Goal: Task Accomplishment & Management: Manage account settings

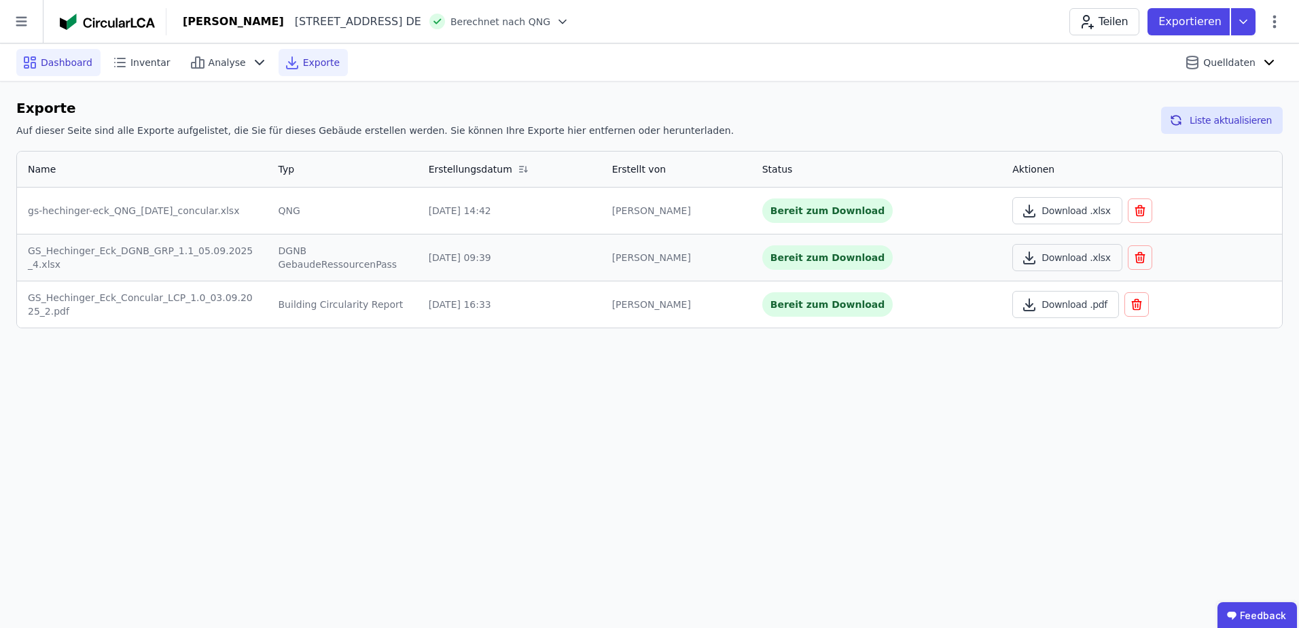
click at [67, 60] on span "Dashboard" at bounding box center [67, 63] width 52 height 14
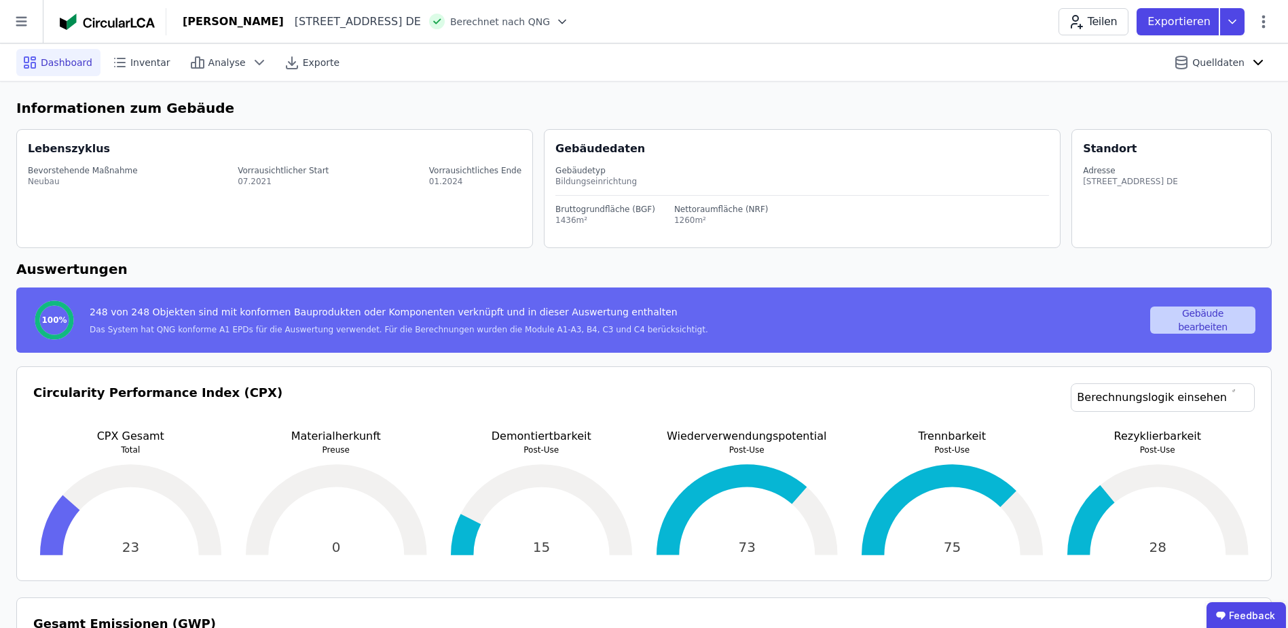
click at [1212, 316] on button "Gebäude bearbeiten" at bounding box center [1203, 319] width 105 height 27
select select "**********"
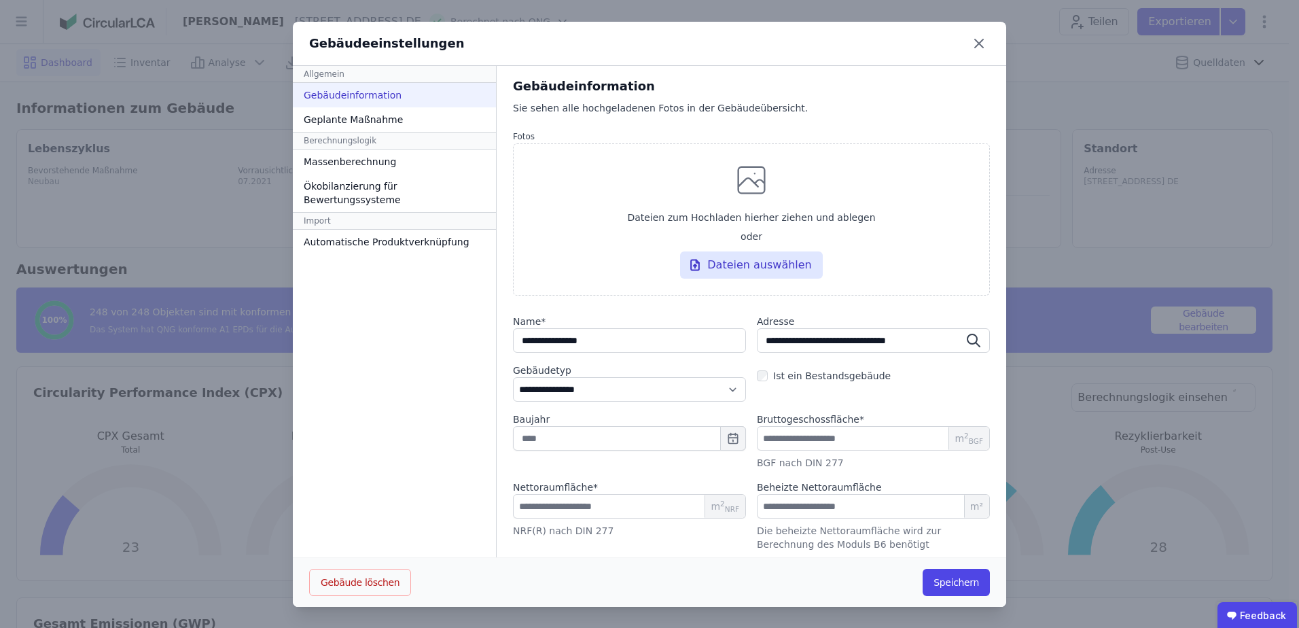
drag, startPoint x: 971, startPoint y: 43, endPoint x: 873, endPoint y: 46, distance: 97.8
click at [873, 46] on div "Gebäudeeinstellungen" at bounding box center [649, 44] width 713 height 44
click at [723, 258] on div "Dateien auswählen" at bounding box center [751, 264] width 143 height 27
click at [0, 0] on input "Dateien zum Hochladen hierher ziehen und ablegen oder Dateien auswählen" at bounding box center [0, 0] width 0 height 0
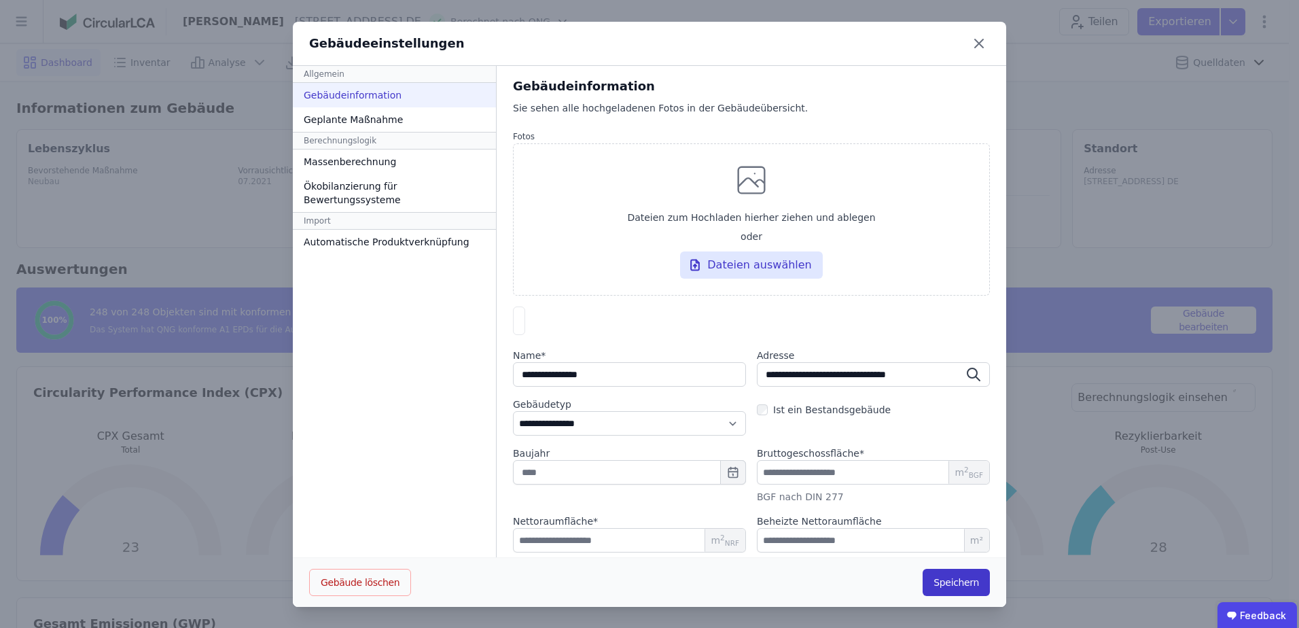
click at [952, 585] on button "Speichern" at bounding box center [955, 581] width 67 height 27
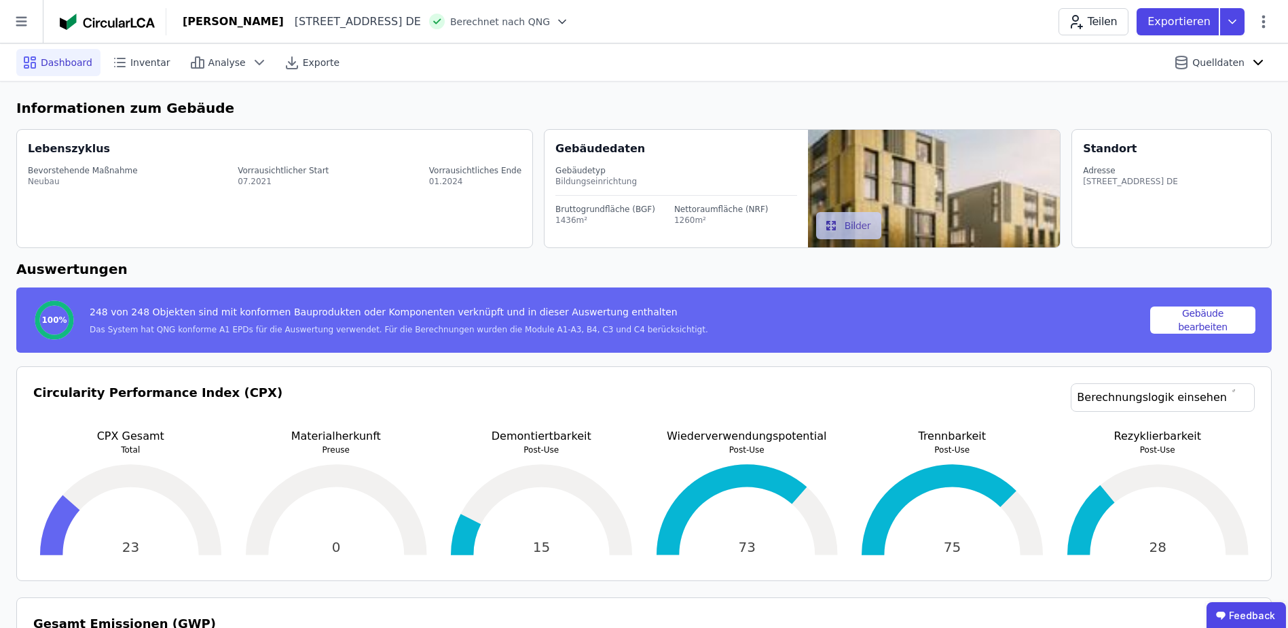
click at [827, 226] on icon "button" at bounding box center [832, 226] width 14 height 14
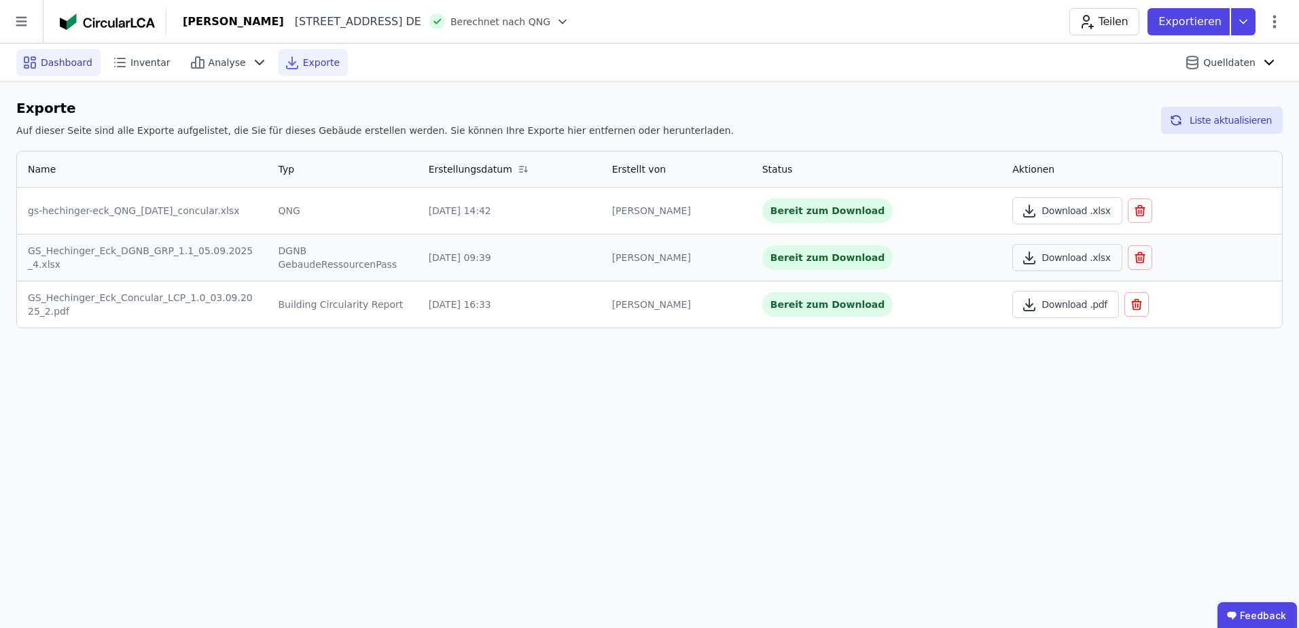
click at [66, 61] on span "Dashboard" at bounding box center [67, 63] width 52 height 14
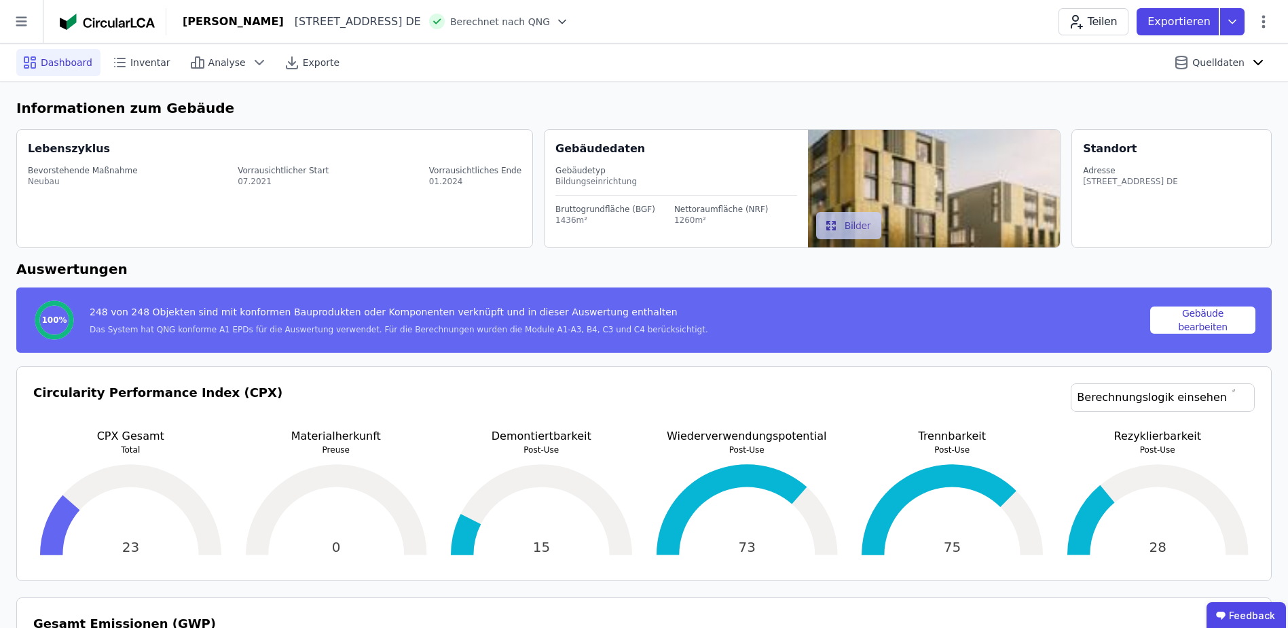
click at [830, 228] on icon "button" at bounding box center [832, 226] width 10 height 10
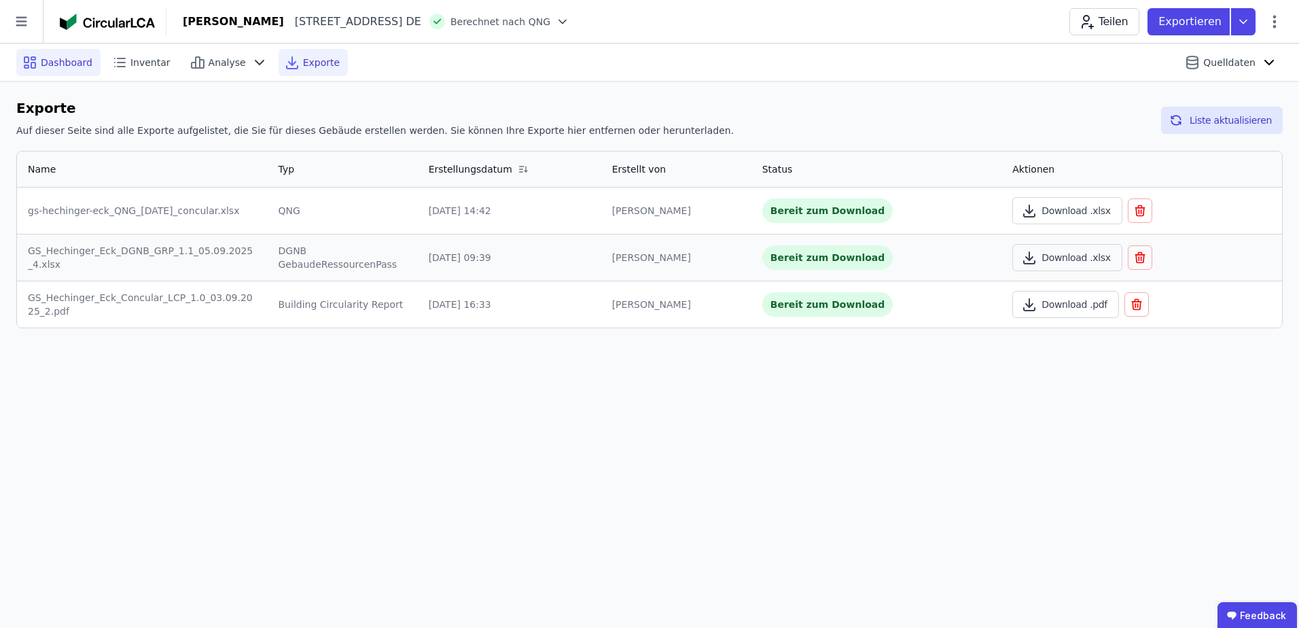
click at [65, 62] on span "Dashboard" at bounding box center [67, 63] width 52 height 14
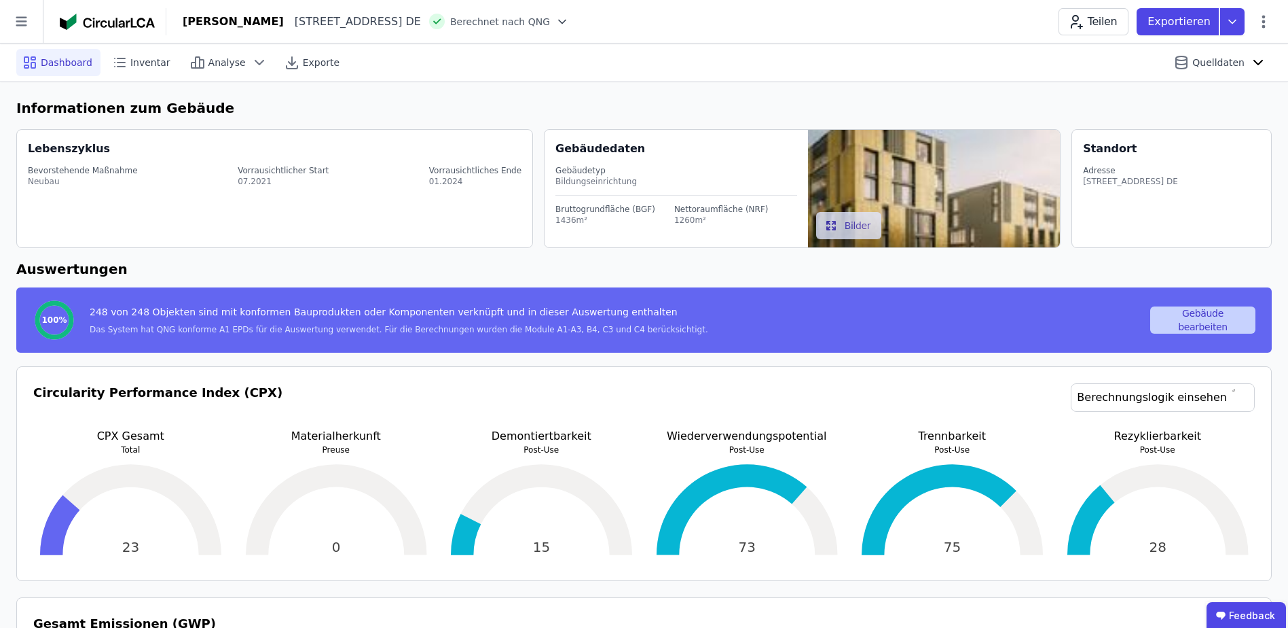
drag, startPoint x: 892, startPoint y: 185, endPoint x: 1222, endPoint y: 330, distance: 359.8
click at [1222, 330] on button "Gebäude bearbeiten" at bounding box center [1203, 319] width 105 height 27
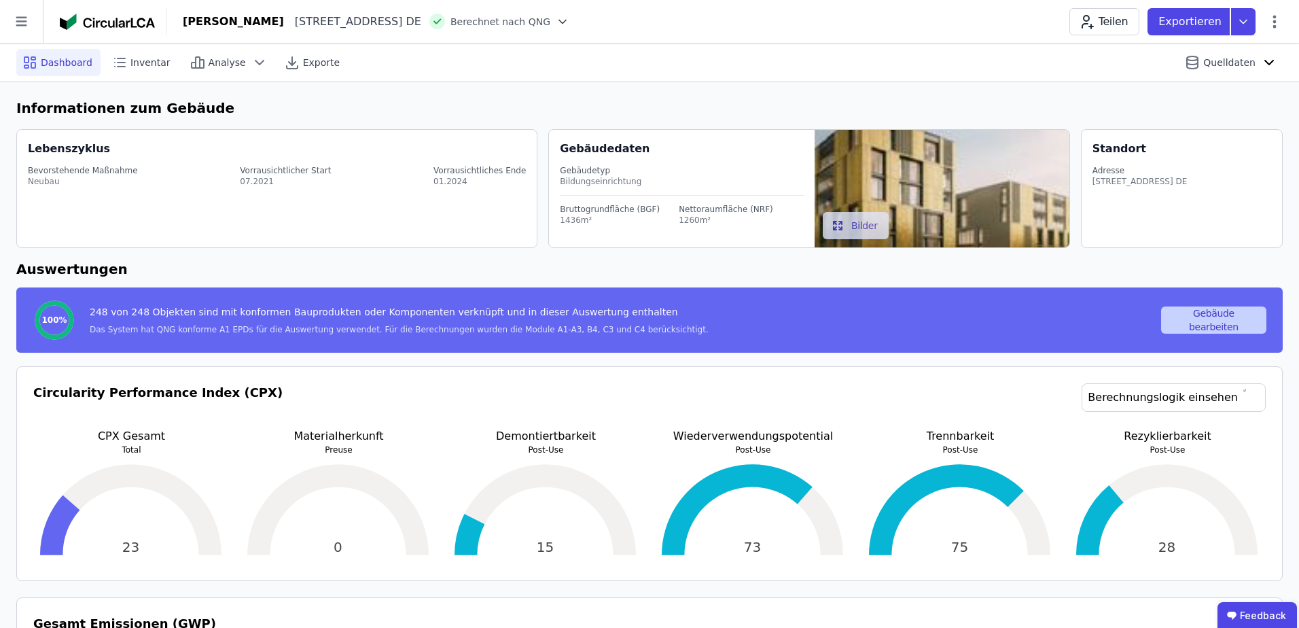
select select "**********"
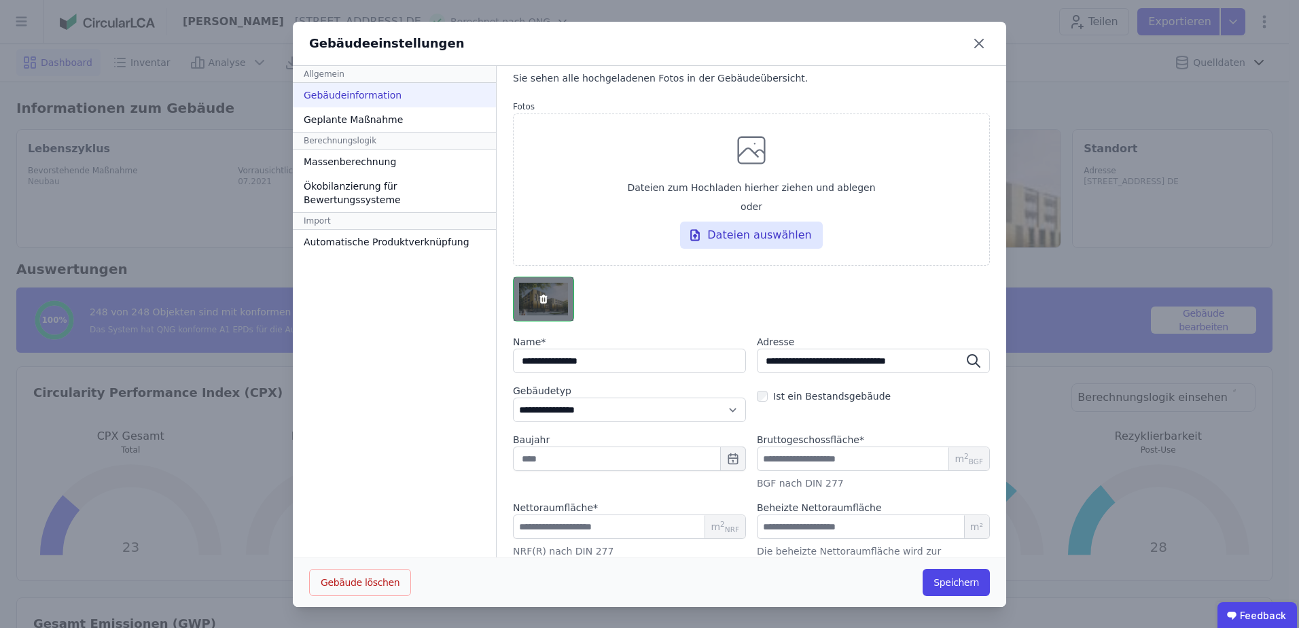
scroll to position [54, 0]
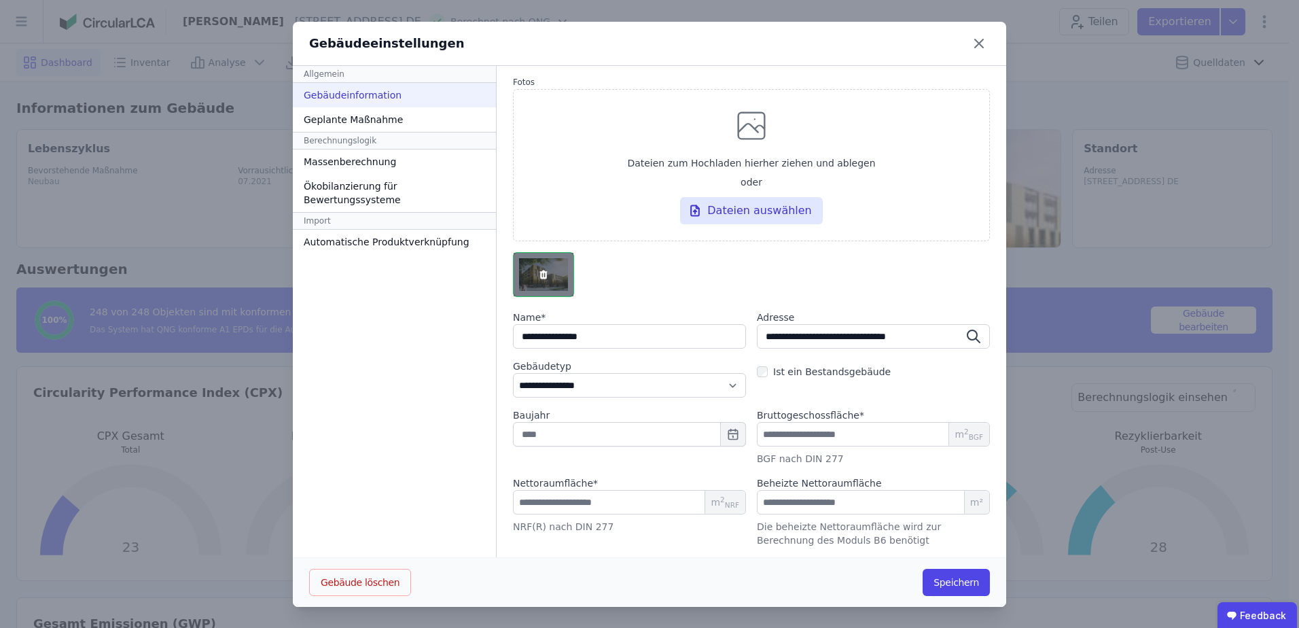
click at [538, 274] on icon "button" at bounding box center [543, 274] width 11 height 11
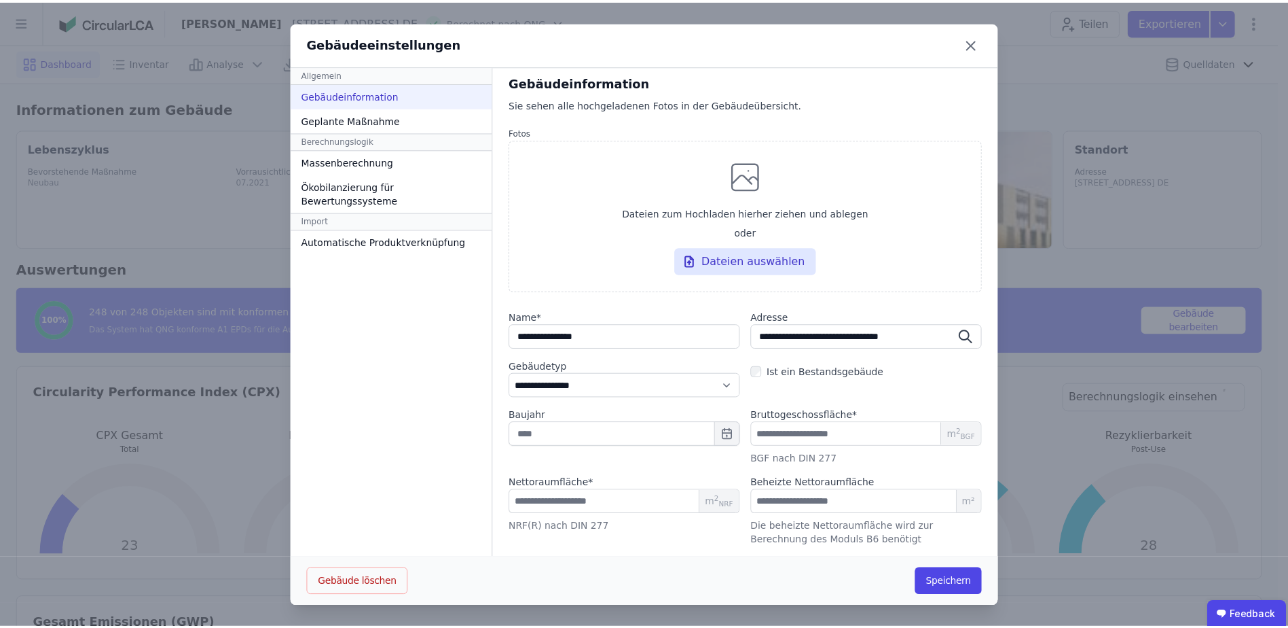
scroll to position [4, 0]
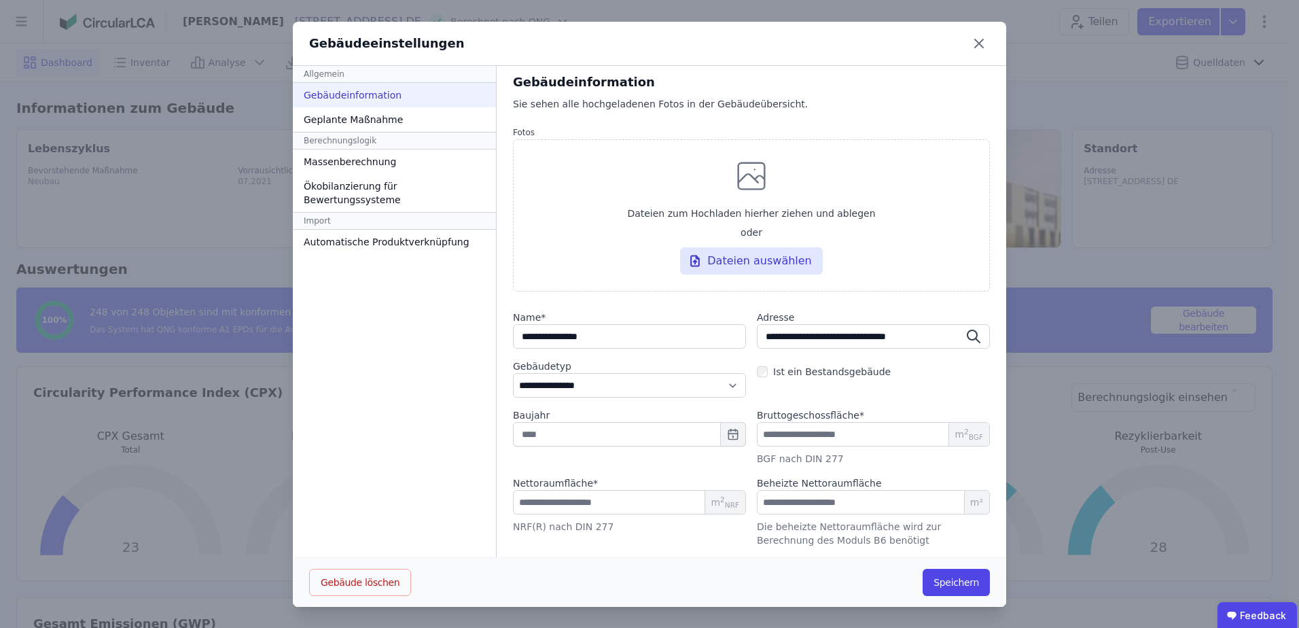
drag, startPoint x: 799, startPoint y: 40, endPoint x: 576, endPoint y: 37, distance: 222.8
click at [576, 37] on div "Gebäudeeinstellungen" at bounding box center [649, 44] width 713 height 44
drag, startPoint x: 634, startPoint y: 37, endPoint x: 542, endPoint y: 50, distance: 93.2
click at [542, 50] on div "Gebäudeeinstellungen" at bounding box center [649, 44] width 713 height 44
click at [975, 41] on icon at bounding box center [979, 43] width 8 height 8
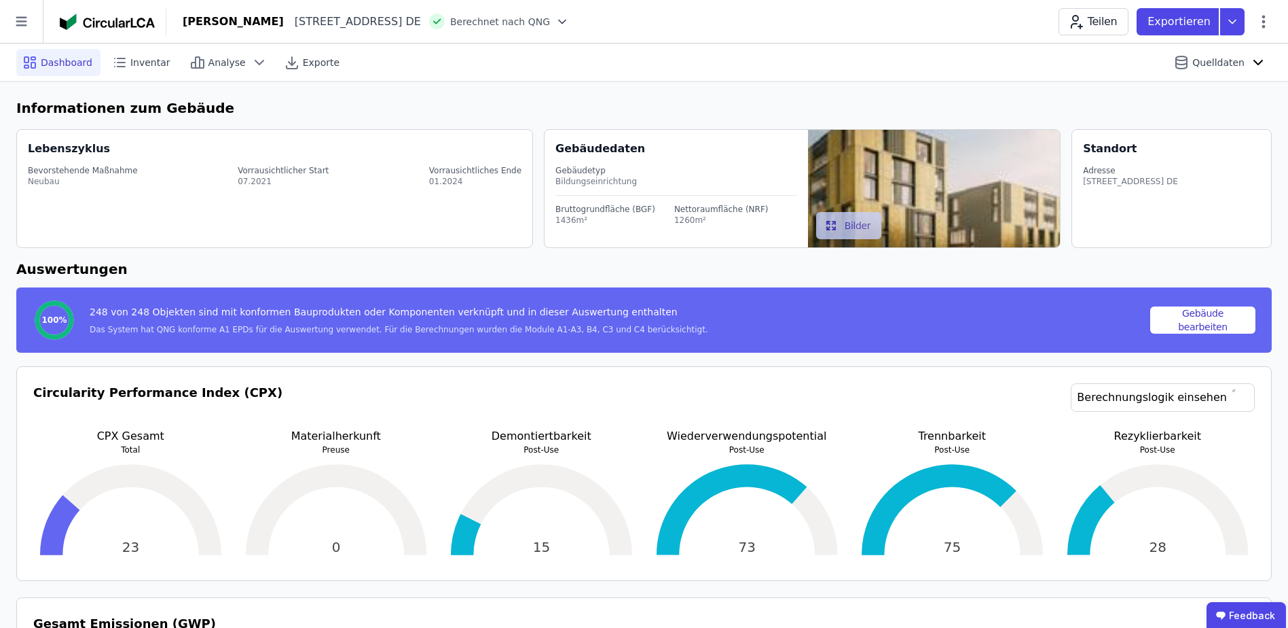
click at [843, 230] on button "Bilder" at bounding box center [849, 225] width 66 height 27
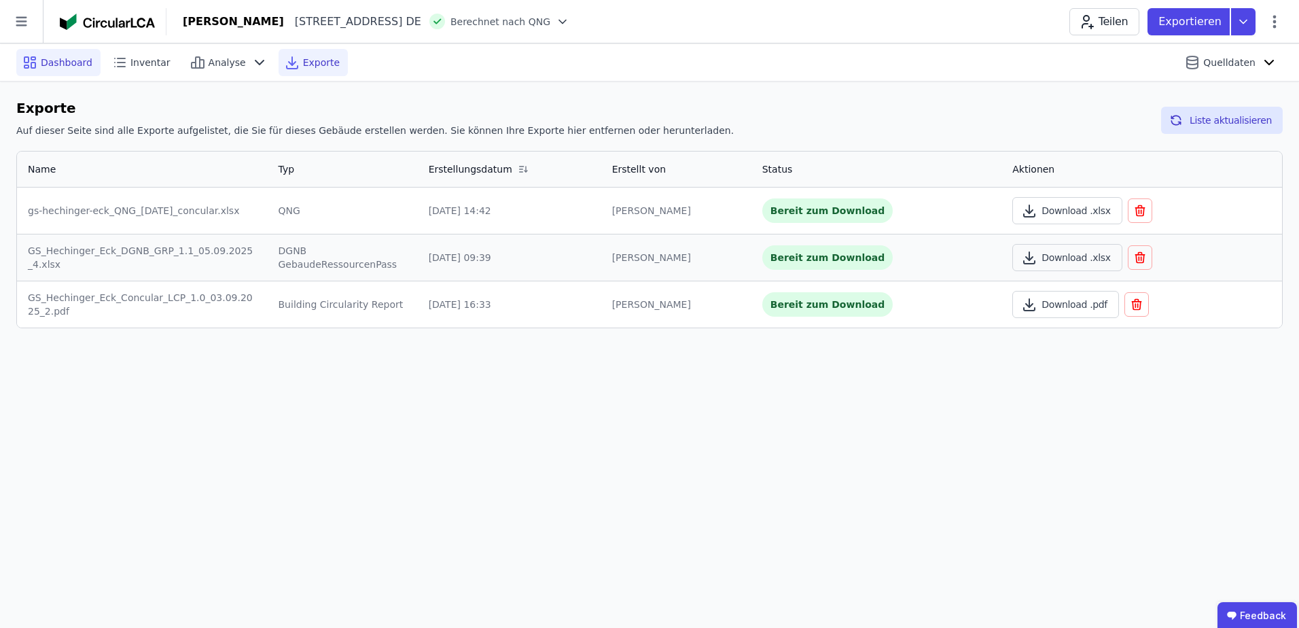
click at [53, 59] on span "Dashboard" at bounding box center [67, 63] width 52 height 14
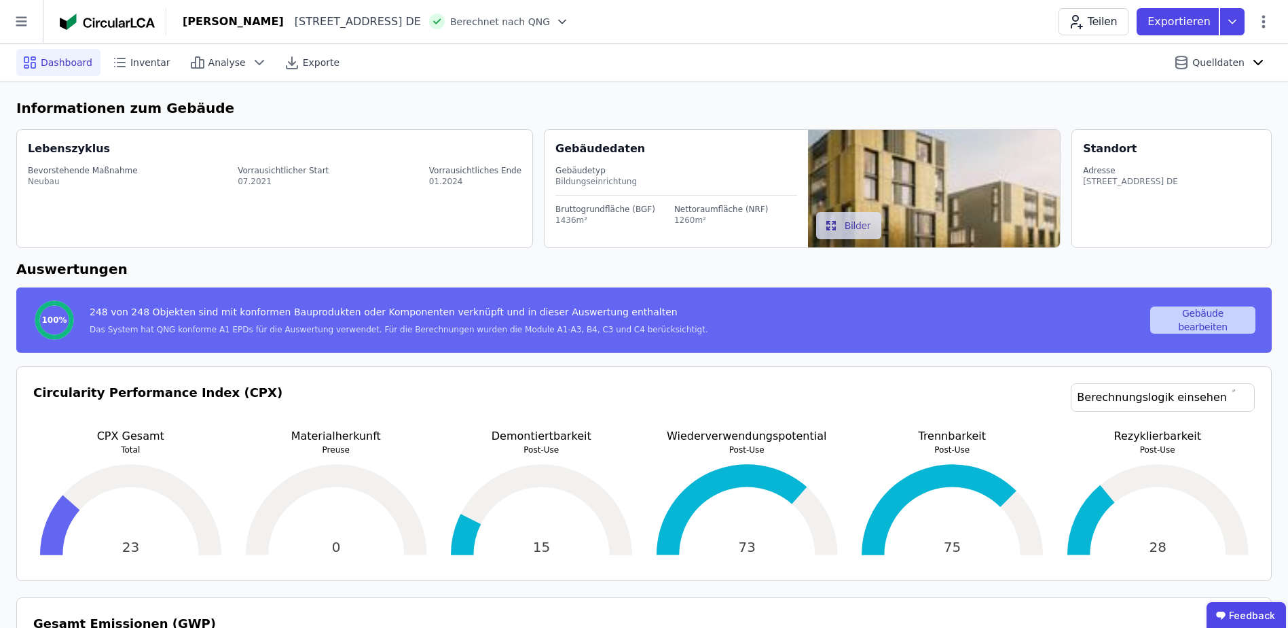
click at [1217, 314] on button "Gebäude bearbeiten" at bounding box center [1203, 319] width 105 height 27
select select "**********"
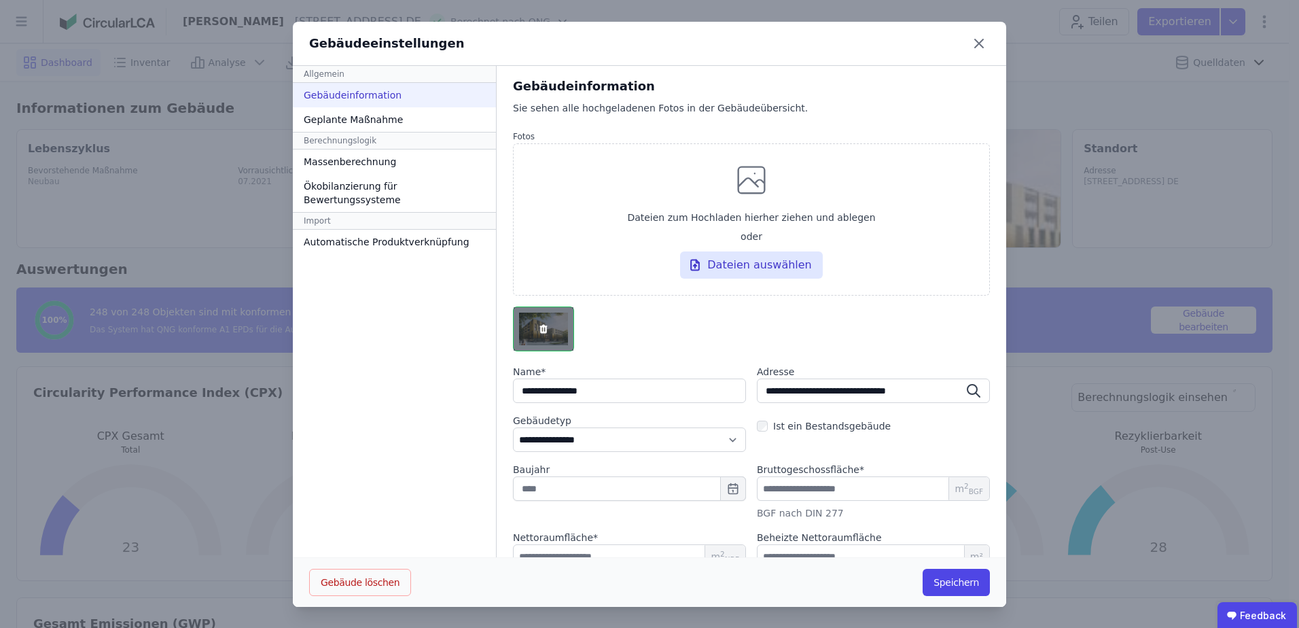
click at [540, 330] on icon "button" at bounding box center [542, 329] width 7 height 9
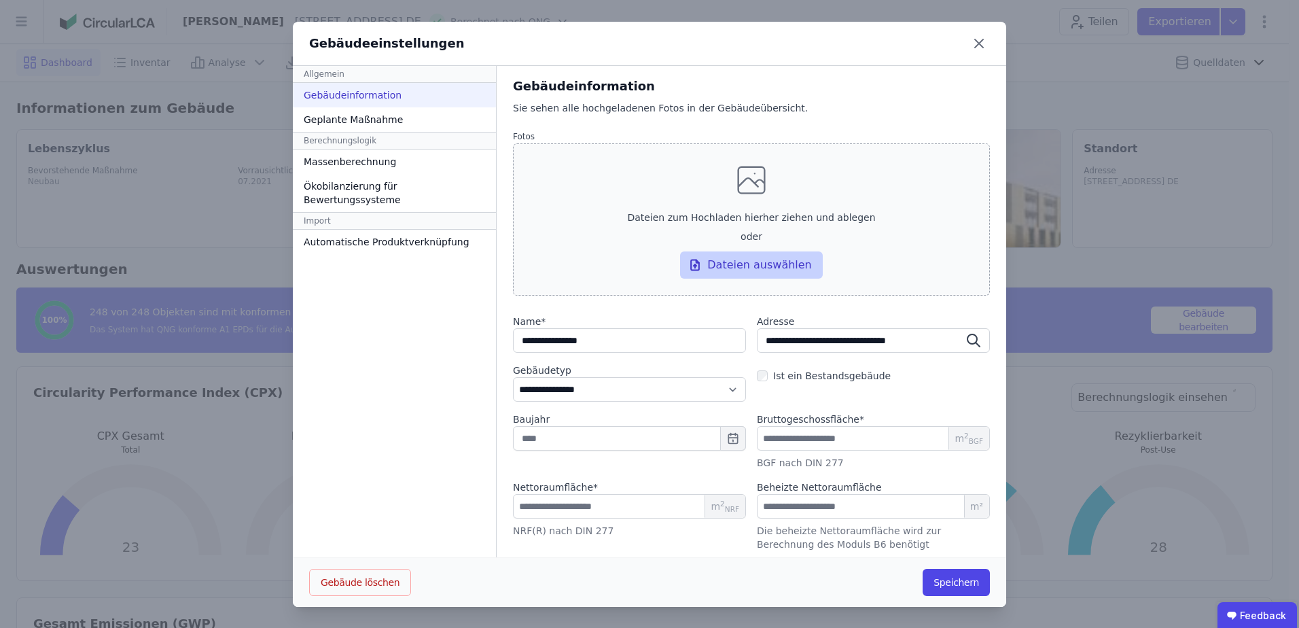
click at [737, 259] on div "Dateien auswählen" at bounding box center [751, 264] width 143 height 27
click at [0, 0] on input "Dateien zum Hochladen hierher ziehen und ablegen oder Dateien auswählen" at bounding box center [0, 0] width 0 height 0
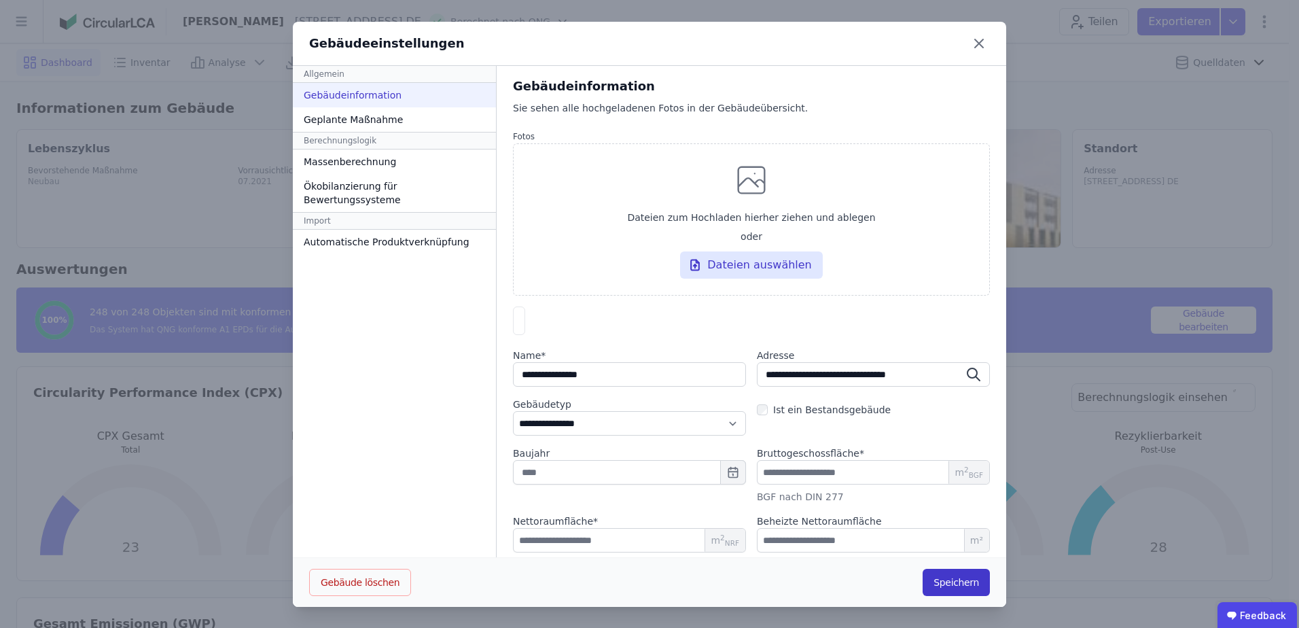
click at [951, 580] on button "Speichern" at bounding box center [955, 581] width 67 height 27
select select "**********"
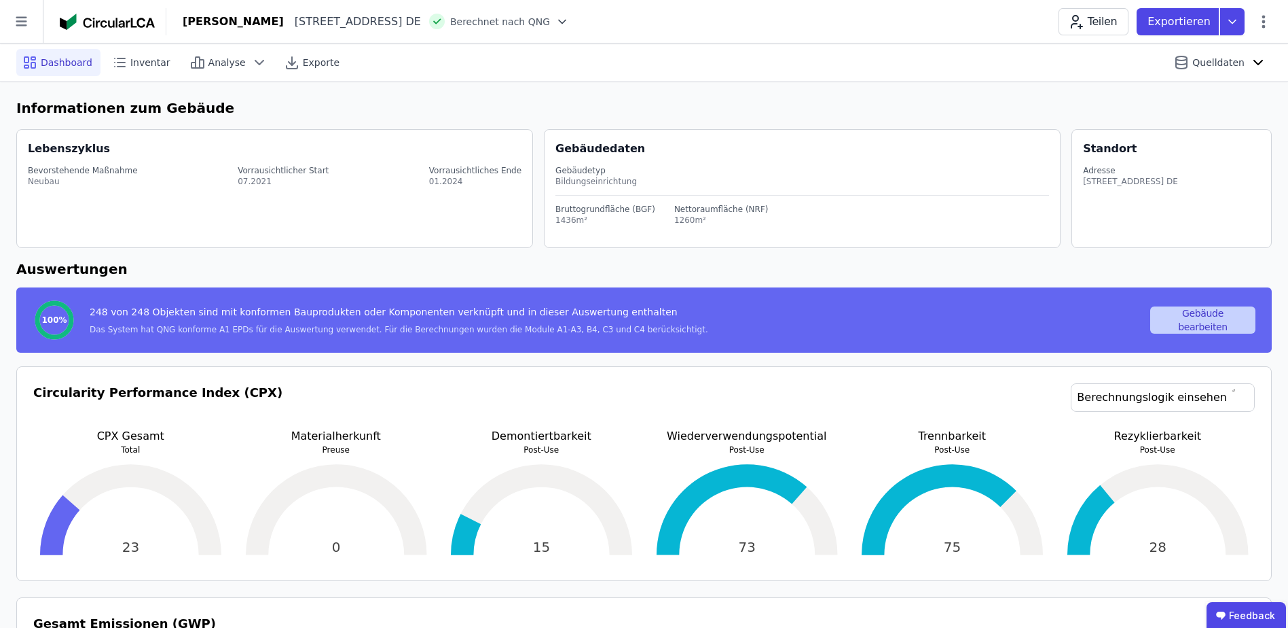
click at [1191, 327] on button "Gebäude bearbeiten" at bounding box center [1203, 319] width 105 height 27
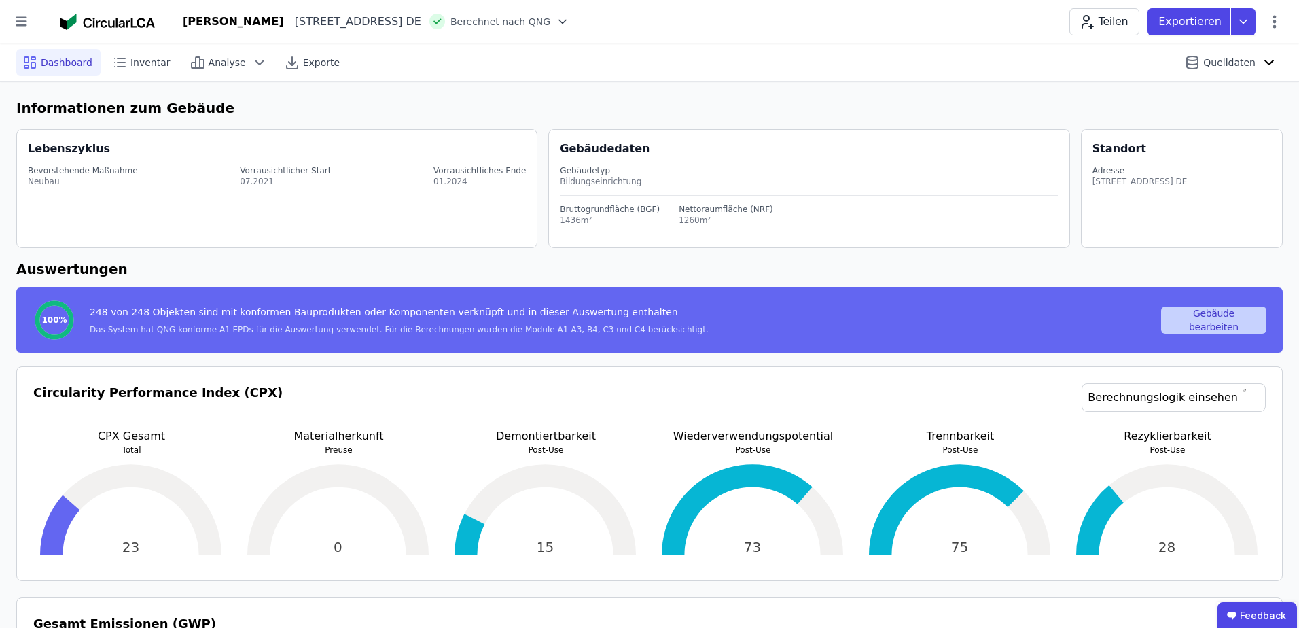
select select "**********"
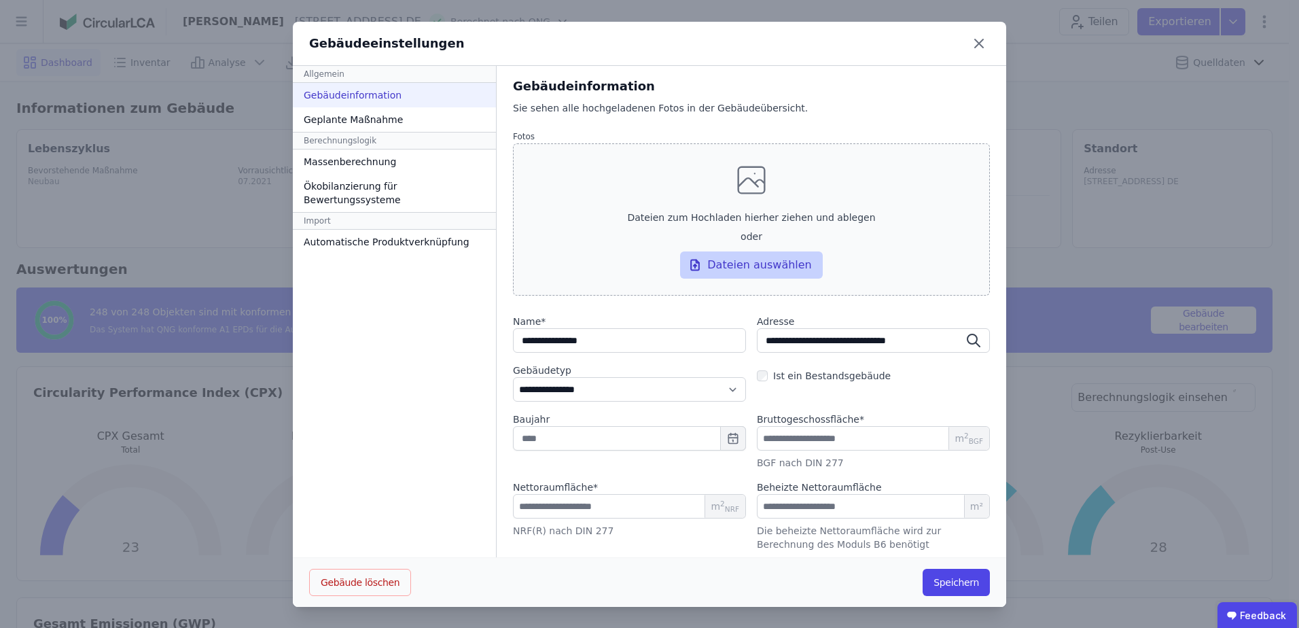
click at [725, 259] on div "Dateien auswählen" at bounding box center [751, 264] width 143 height 27
click at [0, 0] on input "Dateien zum Hochladen hierher ziehen und ablegen oder Dateien auswählen" at bounding box center [0, 0] width 0 height 0
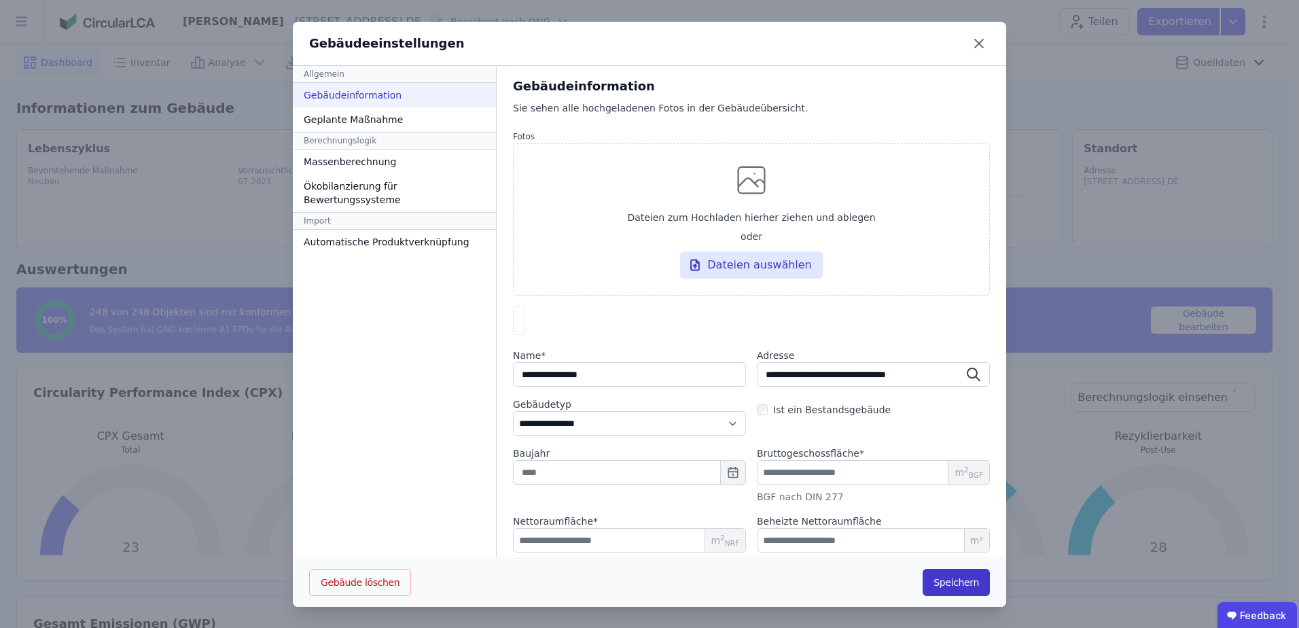
click at [939, 581] on button "Speichern" at bounding box center [955, 581] width 67 height 27
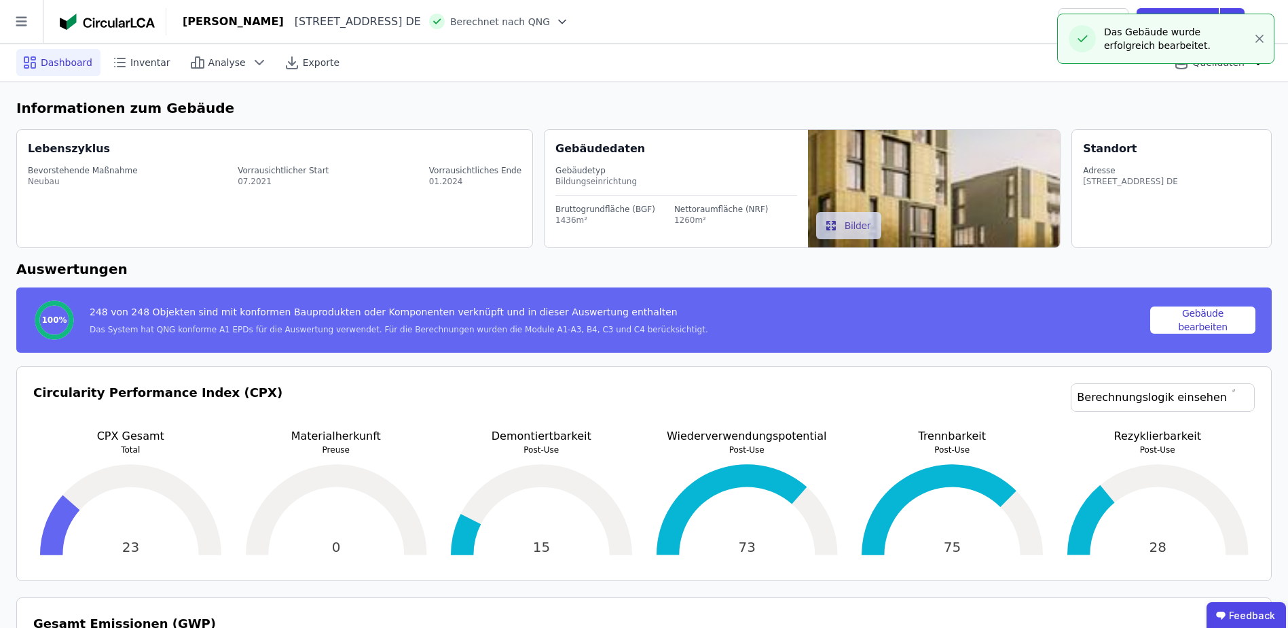
click at [863, 175] on img at bounding box center [934, 189] width 253 height 118
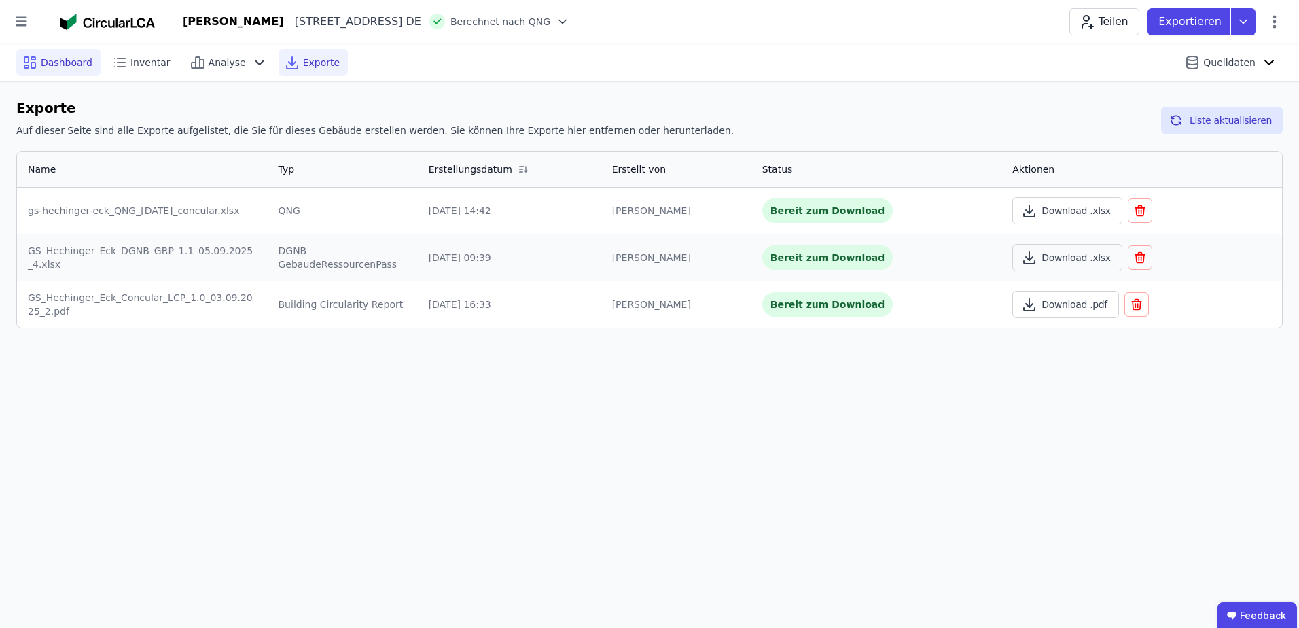
click at [71, 64] on span "Dashboard" at bounding box center [67, 63] width 52 height 14
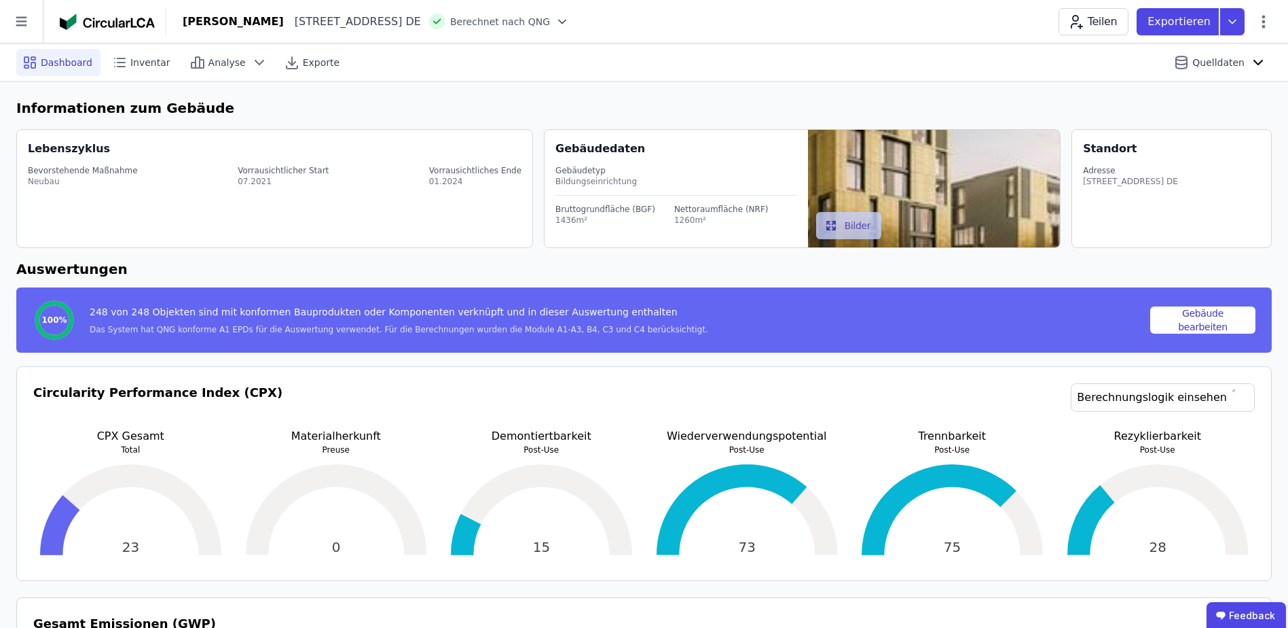
click at [827, 223] on icon "button" at bounding box center [832, 226] width 10 height 10
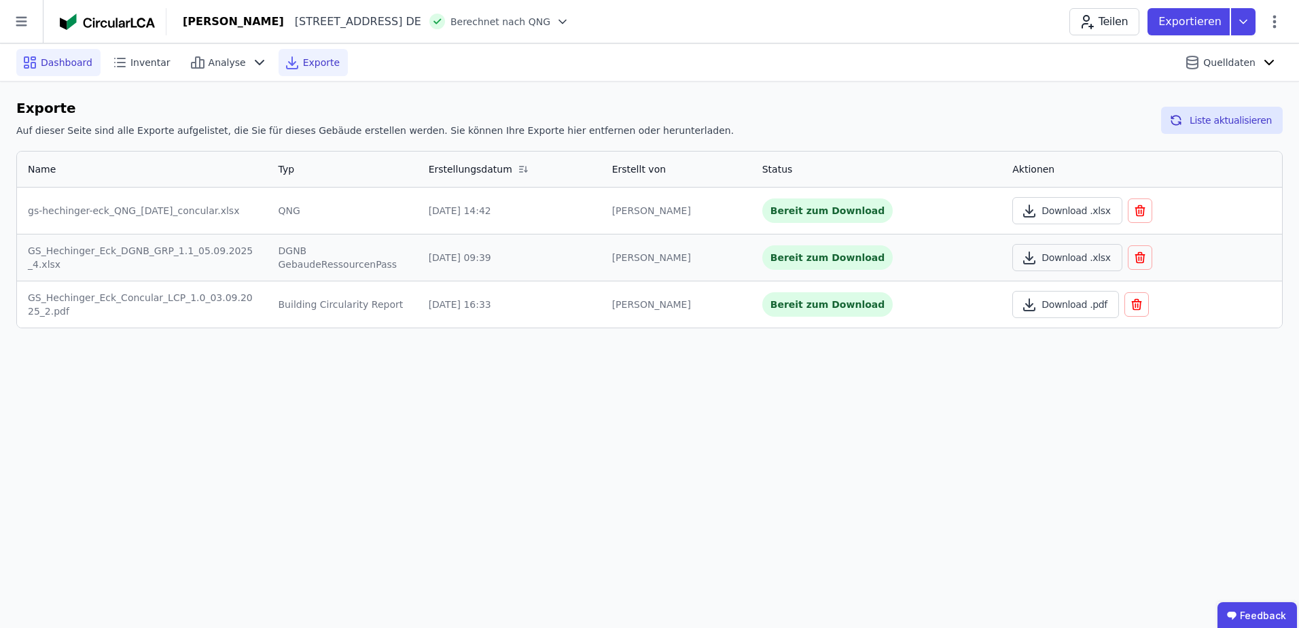
click at [62, 65] on span "Dashboard" at bounding box center [67, 63] width 52 height 14
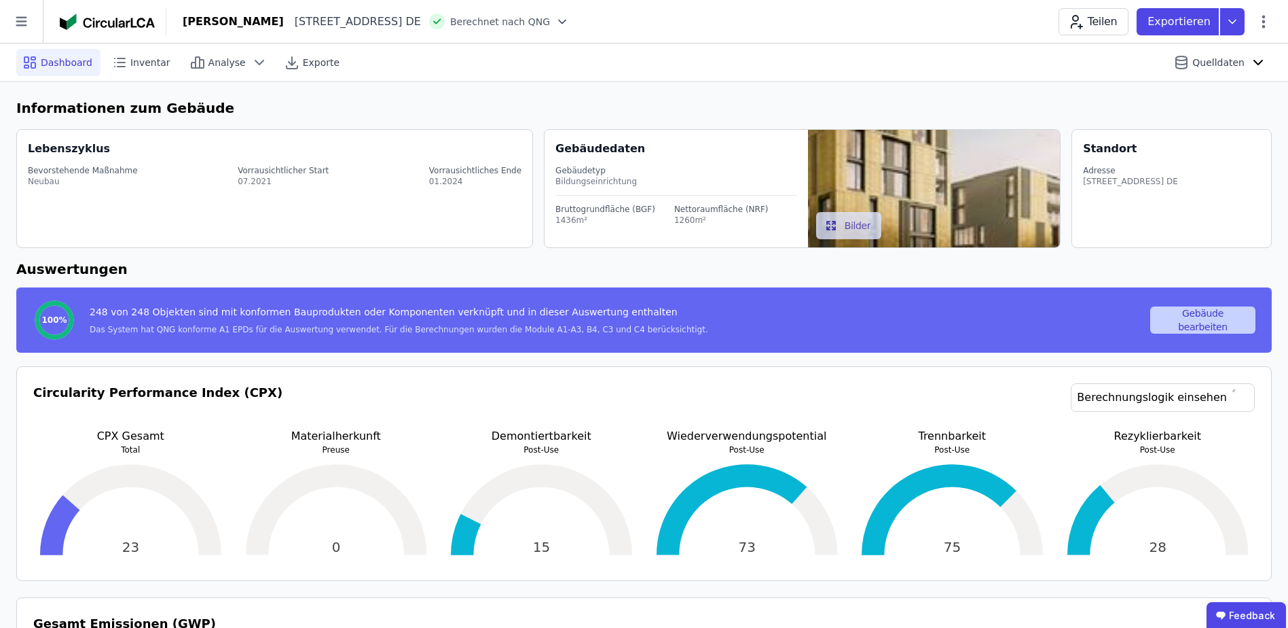
click at [1212, 322] on button "Gebäude bearbeiten" at bounding box center [1203, 319] width 105 height 27
select select "**********"
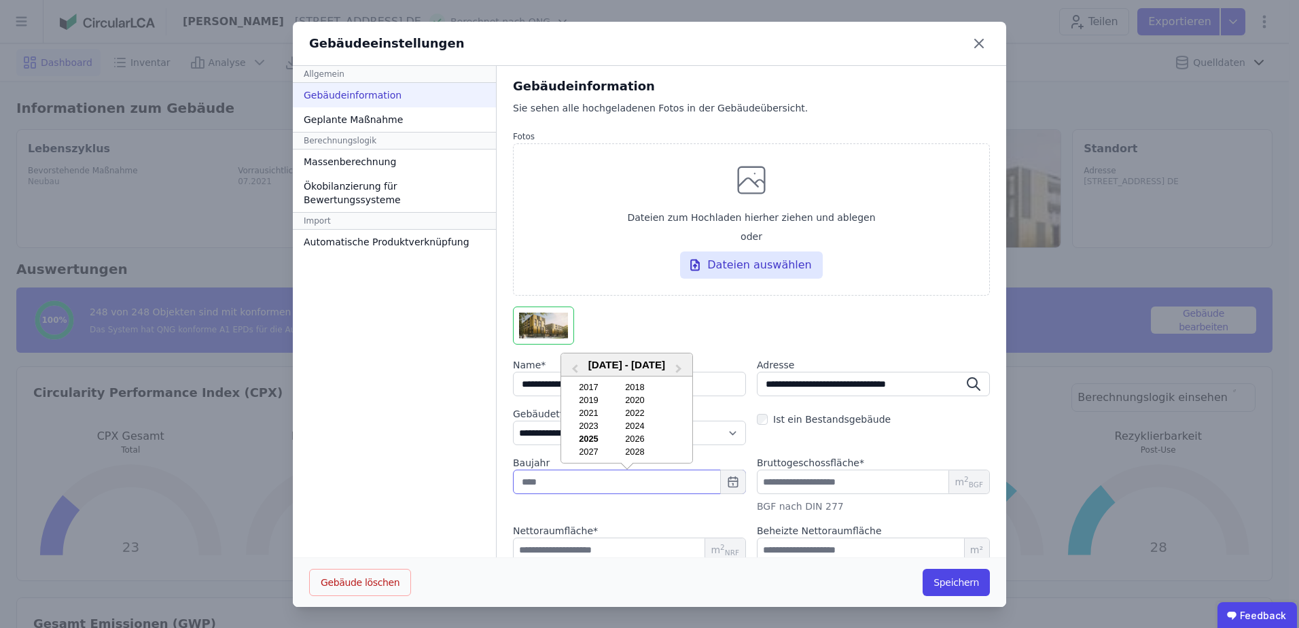
click at [532, 484] on input "text" at bounding box center [629, 481] width 233 height 24
click at [628, 423] on div "2024" at bounding box center [634, 425] width 43 height 10
type input "****"
click at [947, 578] on button "Speichern" at bounding box center [955, 581] width 67 height 27
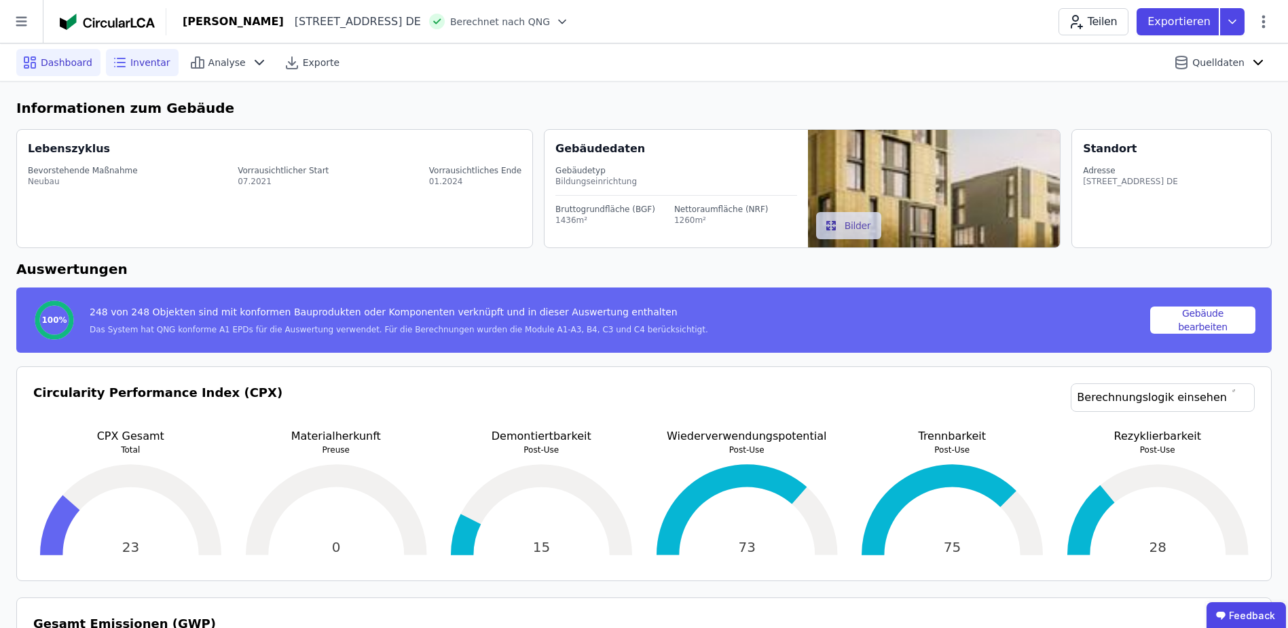
click at [130, 65] on span "Inventar" at bounding box center [150, 63] width 40 height 14
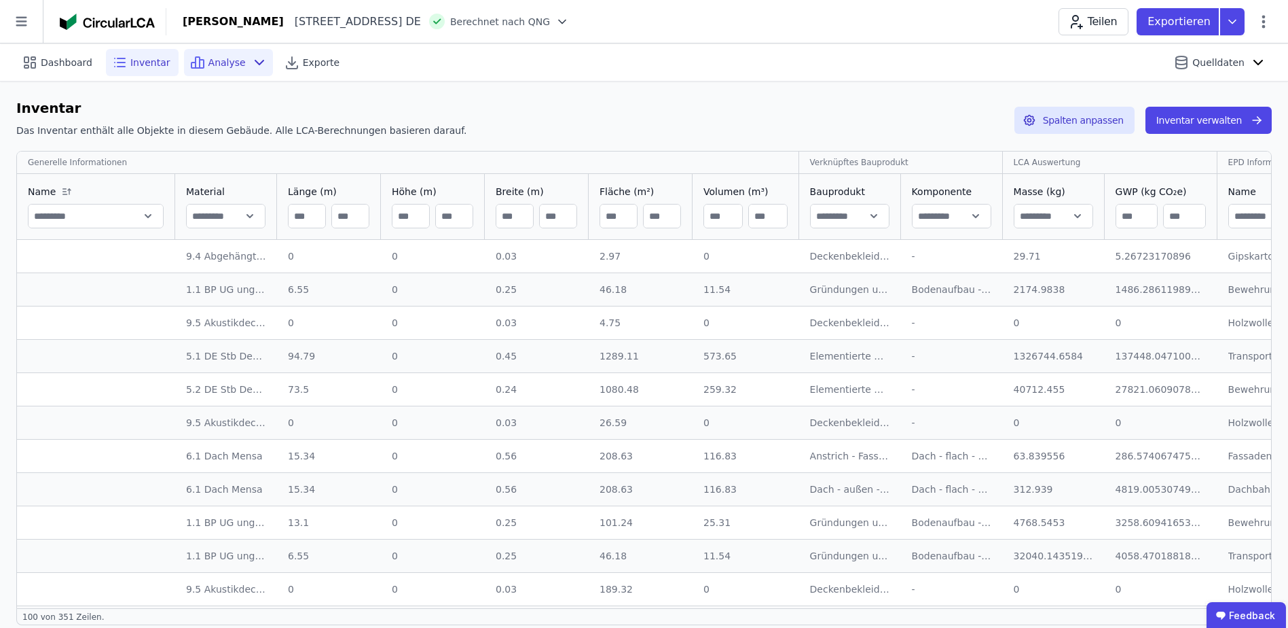
click at [219, 66] on span "Analyse" at bounding box center [227, 63] width 37 height 14
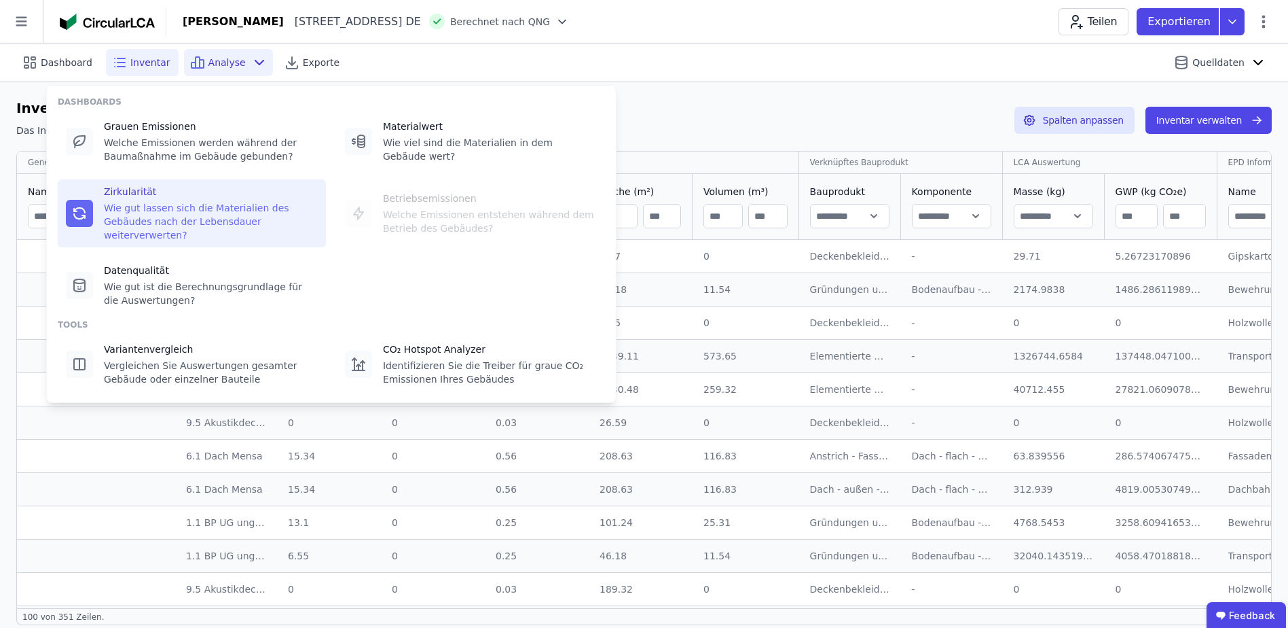
click at [150, 214] on div "Wie gut lassen sich die Materialien des Gebäudes nach der Lebensdauer weiterver…" at bounding box center [211, 221] width 214 height 41
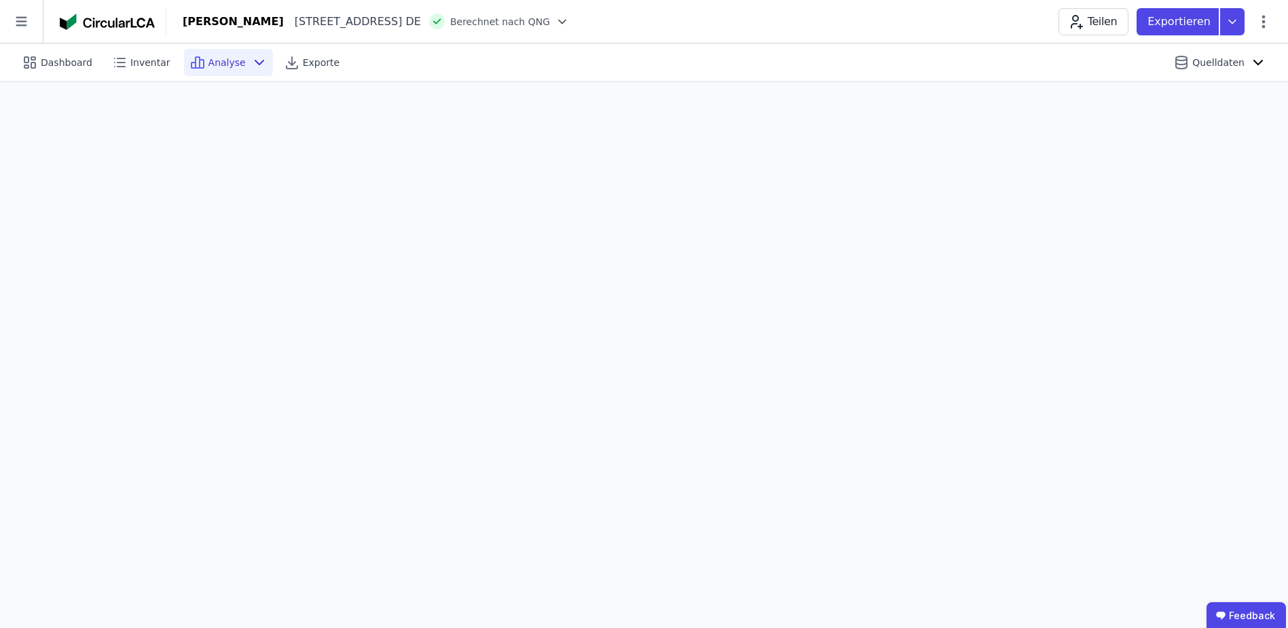
click at [209, 63] on span "Analyse" at bounding box center [227, 63] width 37 height 14
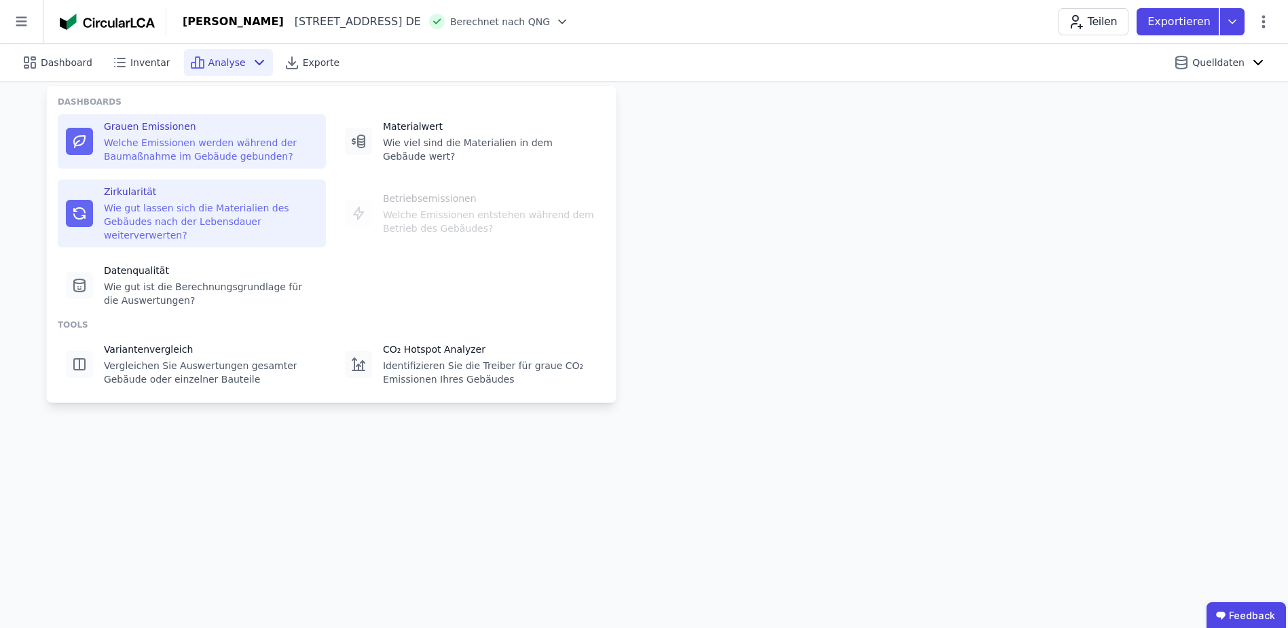
click at [183, 141] on div "Welche Emissionen werden während der Baumaßnahme im Gebäude gebunden?" at bounding box center [211, 149] width 214 height 27
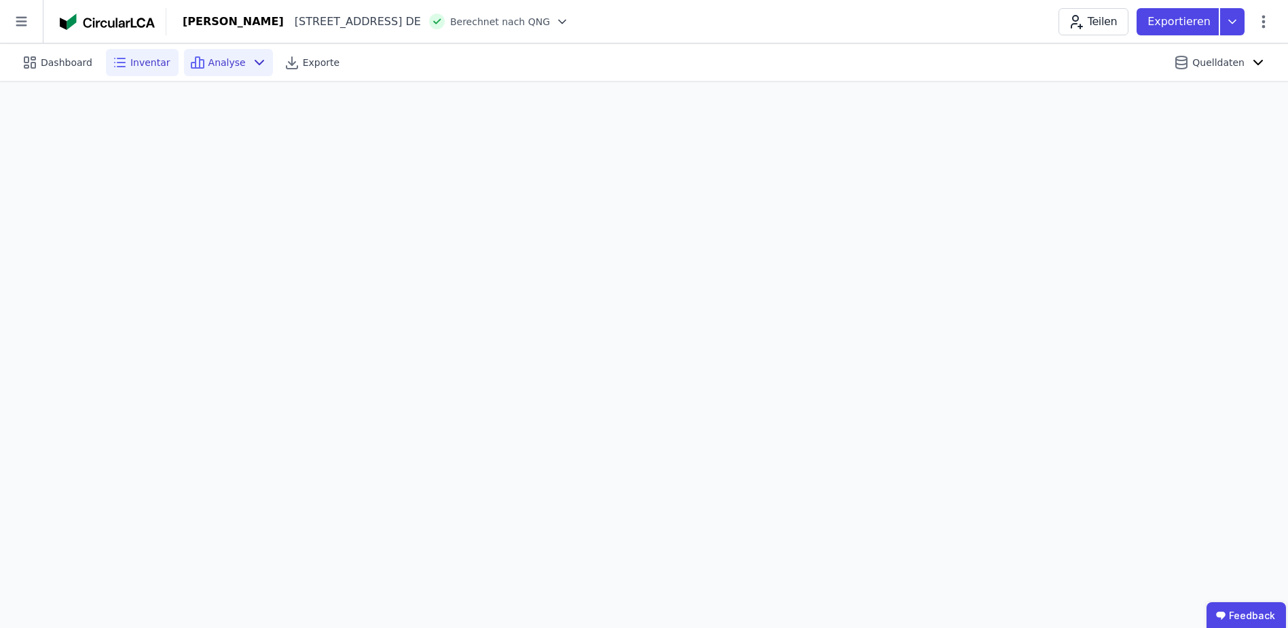
click at [118, 61] on icon at bounding box center [119, 62] width 16 height 16
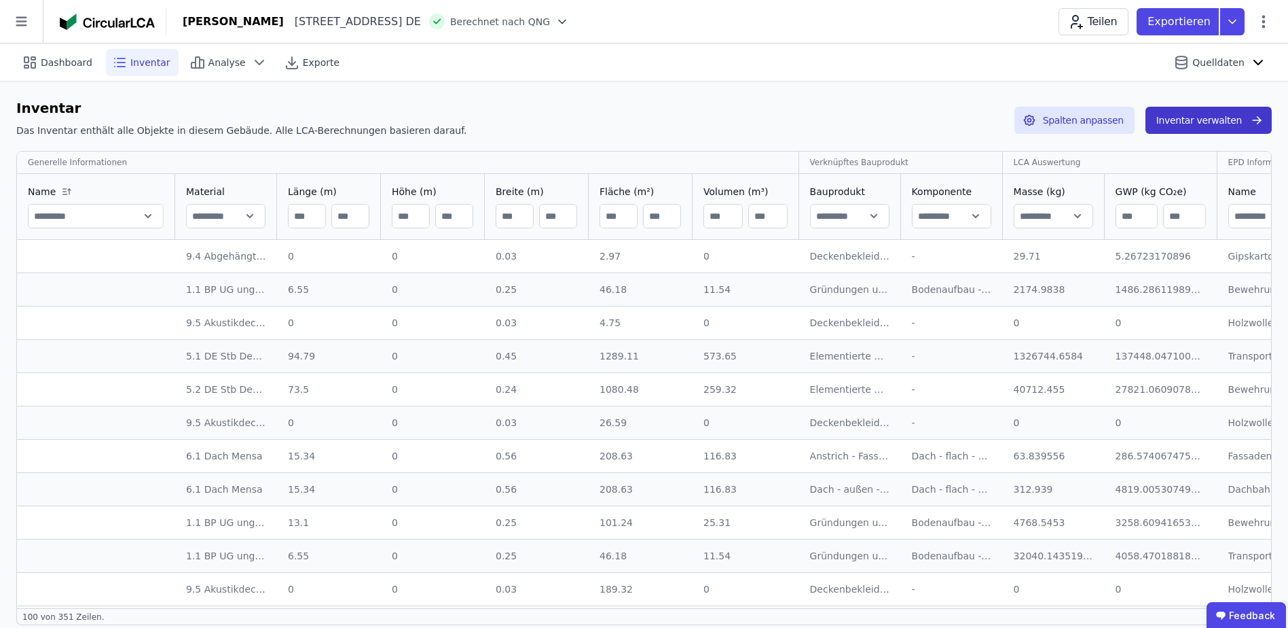
click at [1189, 125] on button "Inventar verwalten" at bounding box center [1209, 120] width 126 height 27
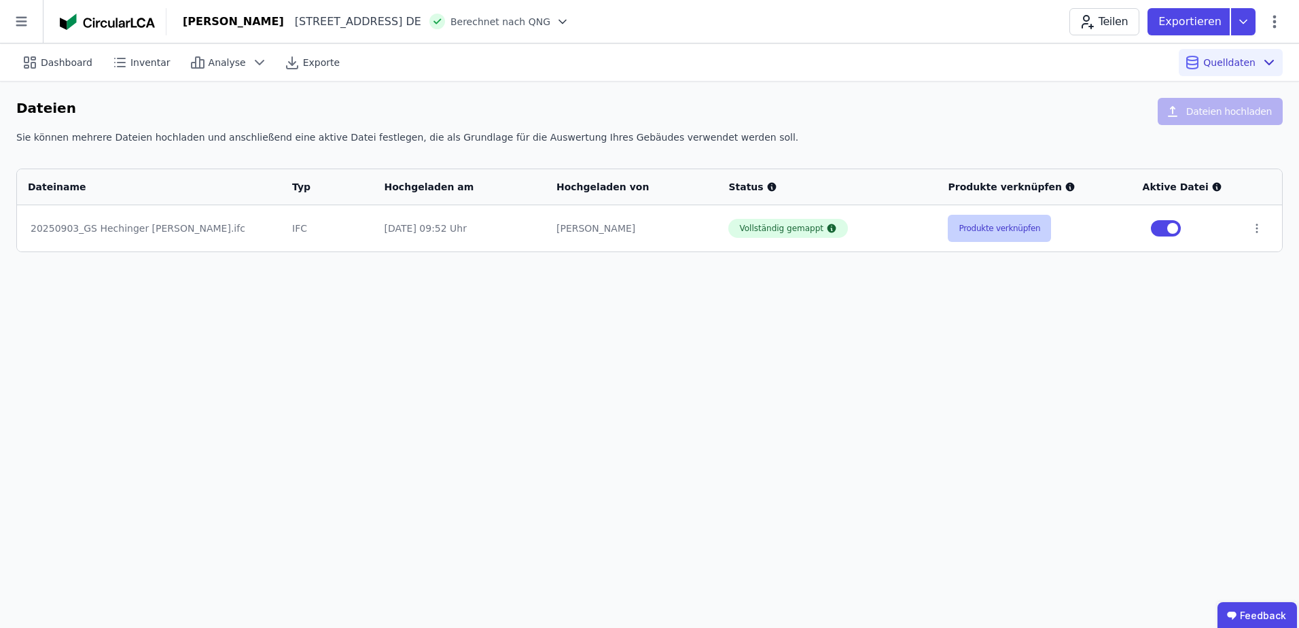
click at [993, 234] on button "Produkte verknüpfen" at bounding box center [998, 228] width 103 height 27
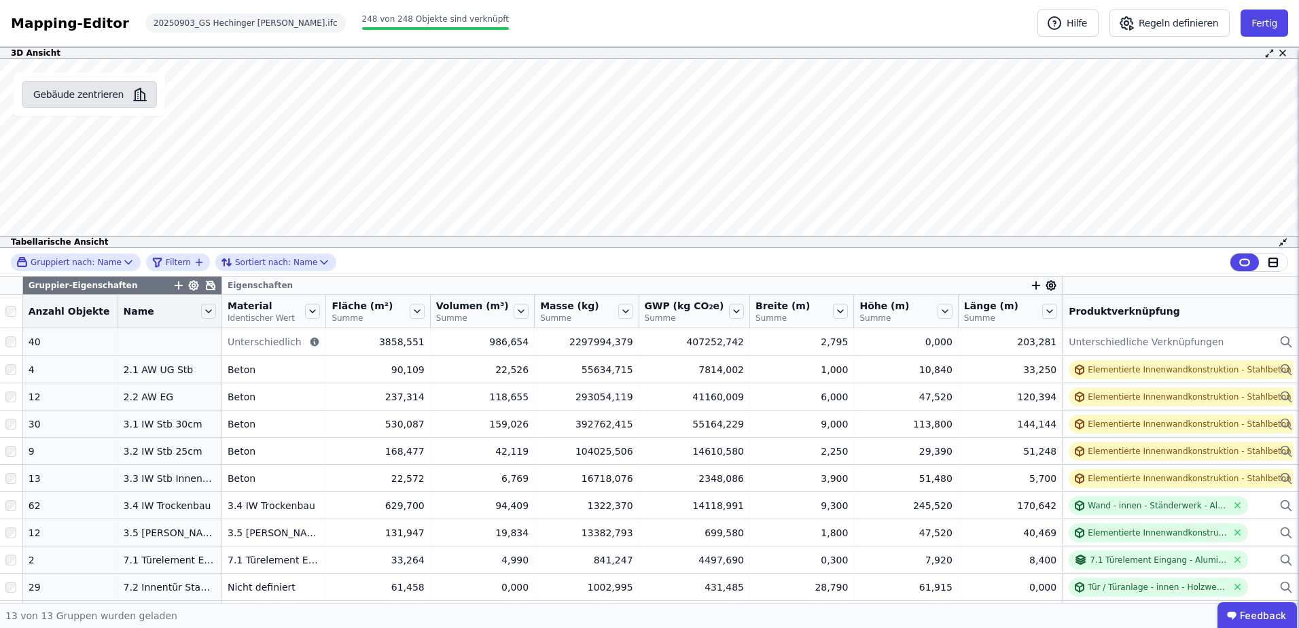
click at [94, 92] on button "Gebäude zentrieren" at bounding box center [89, 94] width 135 height 27
click at [1268, 23] on button "Fertig" at bounding box center [1264, 23] width 48 height 27
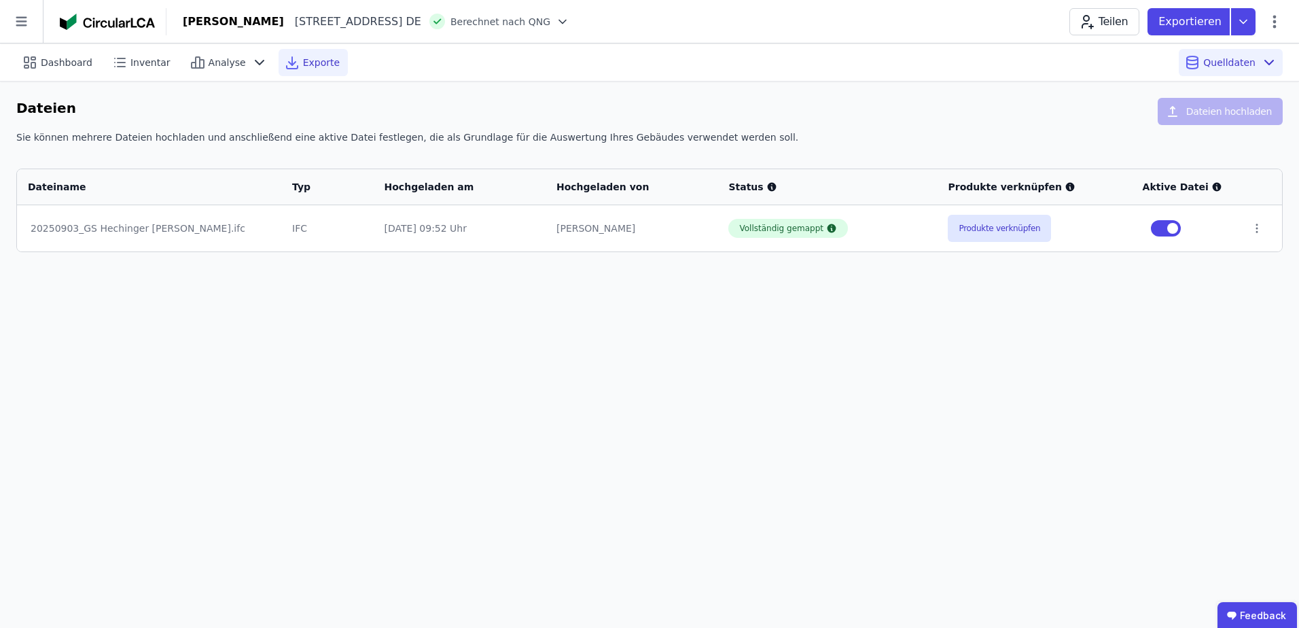
click at [303, 61] on span "Exporte" at bounding box center [321, 63] width 37 height 14
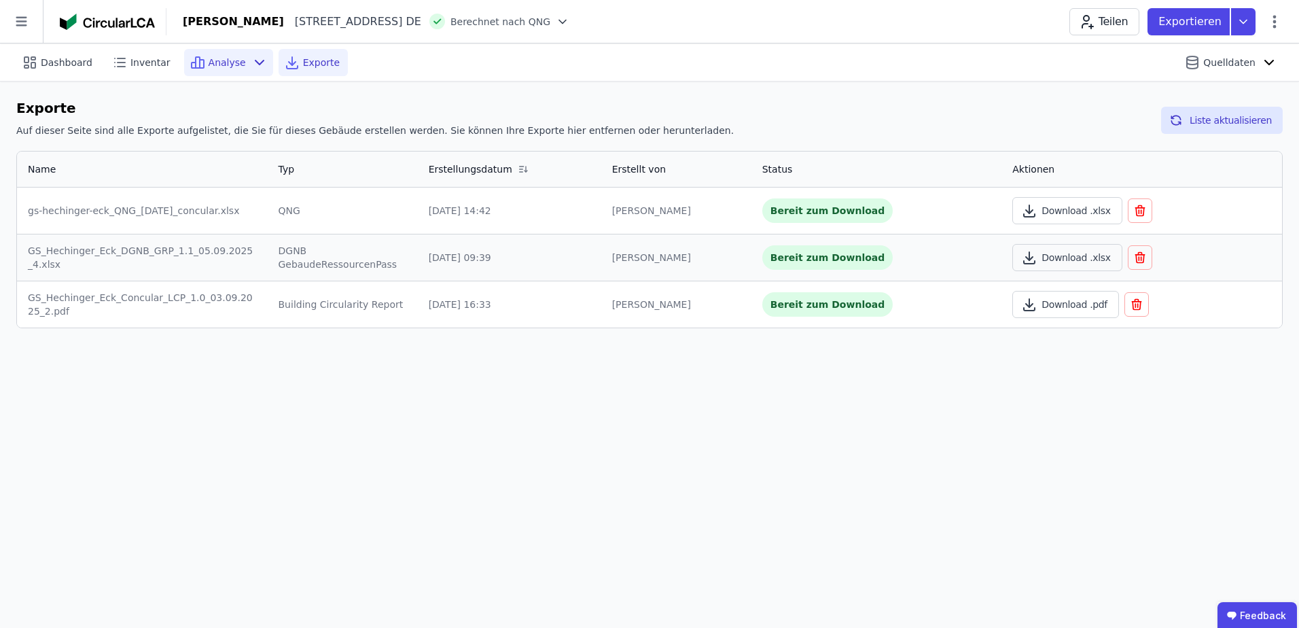
click at [213, 57] on span "Analyse" at bounding box center [227, 63] width 37 height 14
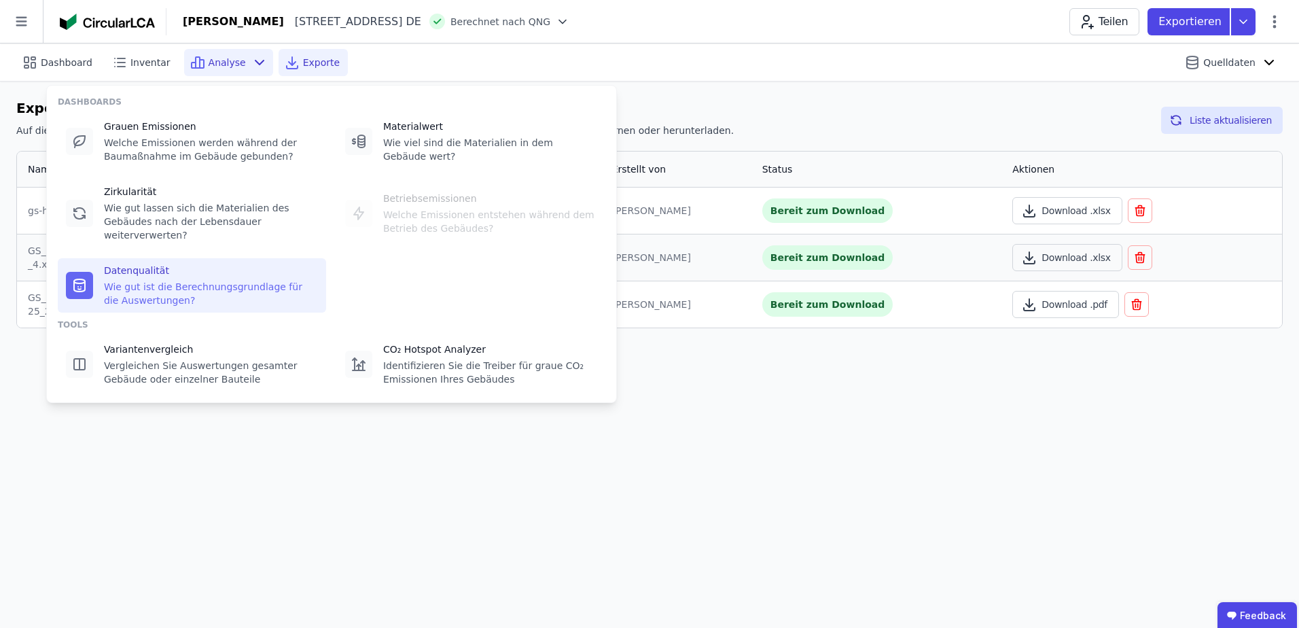
click at [148, 280] on div "Wie gut ist die Berechnungsgrundlage für die Auswertungen?" at bounding box center [211, 293] width 214 height 27
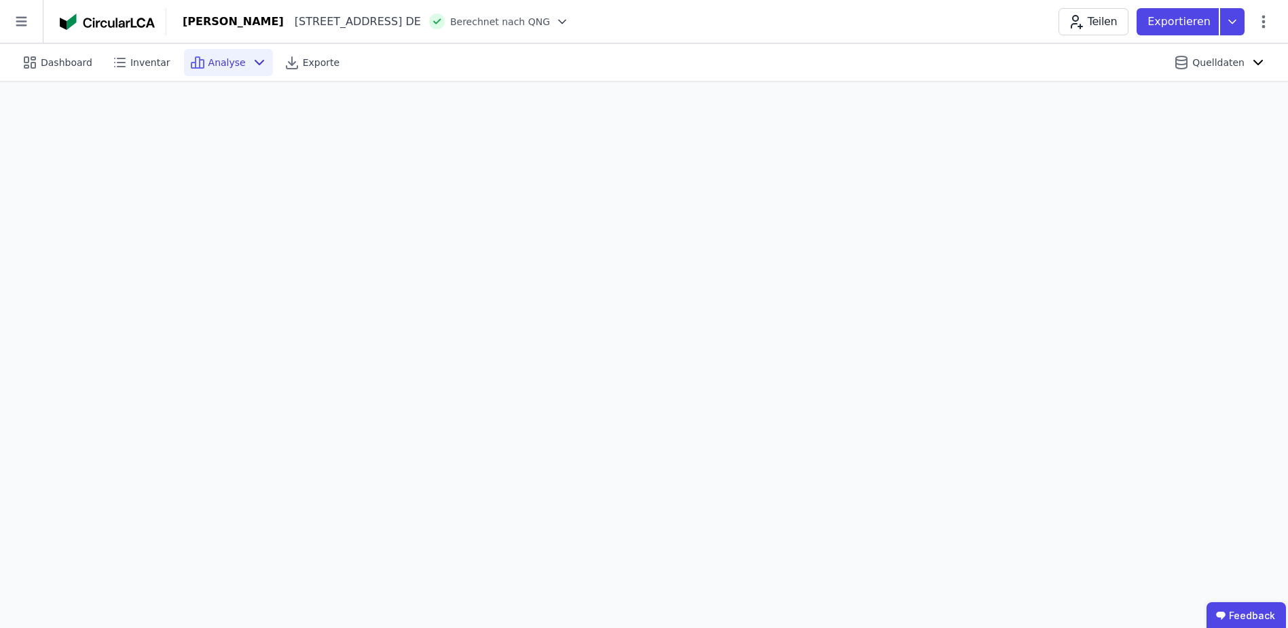
scroll to position [38, 0]
click at [225, 65] on span "Analyse" at bounding box center [227, 63] width 37 height 14
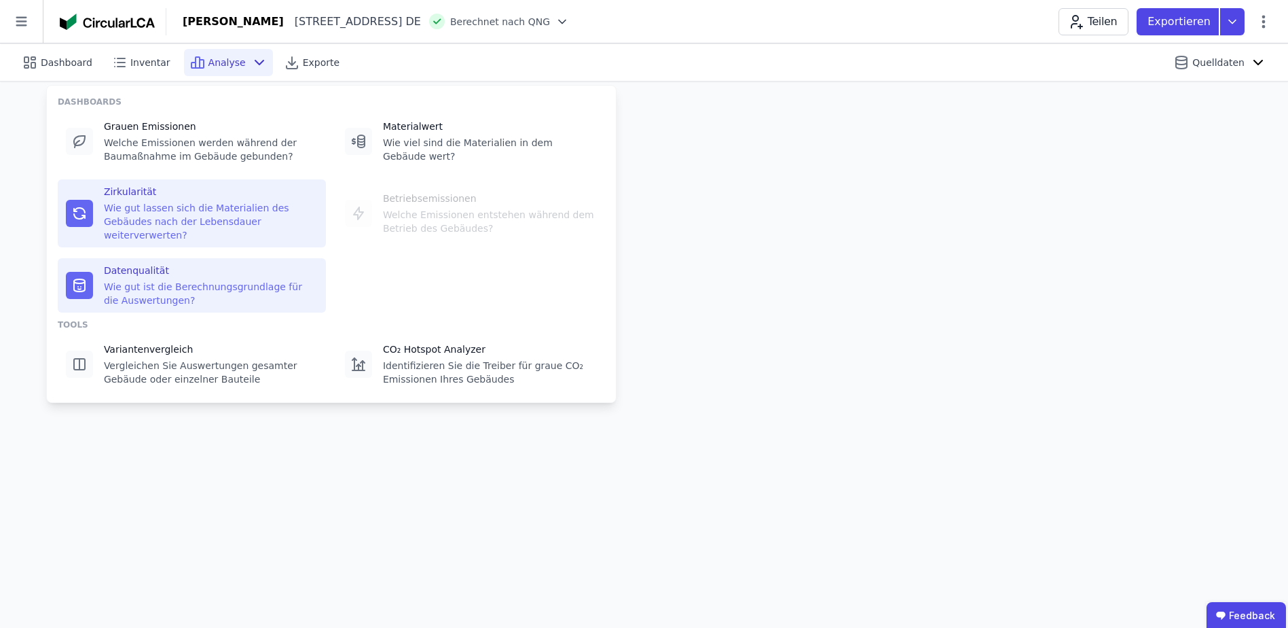
click at [132, 198] on div "Zirkularität" at bounding box center [211, 192] width 214 height 14
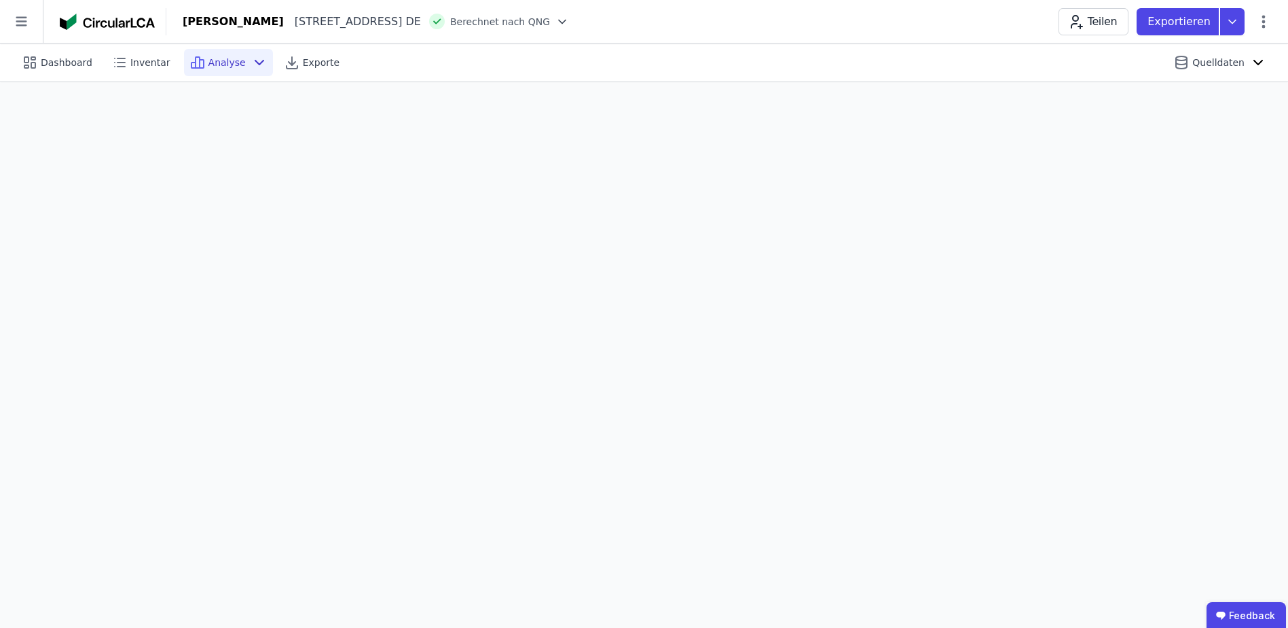
click at [224, 63] on span "Analyse" at bounding box center [227, 63] width 37 height 14
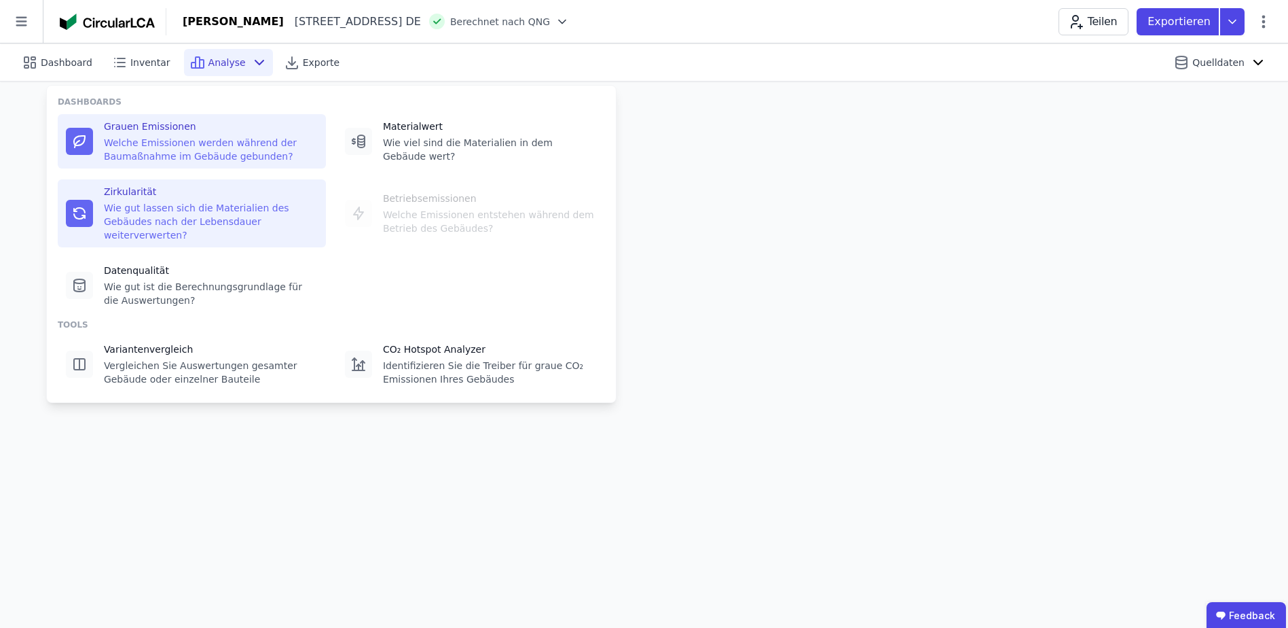
click at [134, 137] on div "Welche Emissionen werden während der Baumaßnahme im Gebäude gebunden?" at bounding box center [211, 149] width 214 height 27
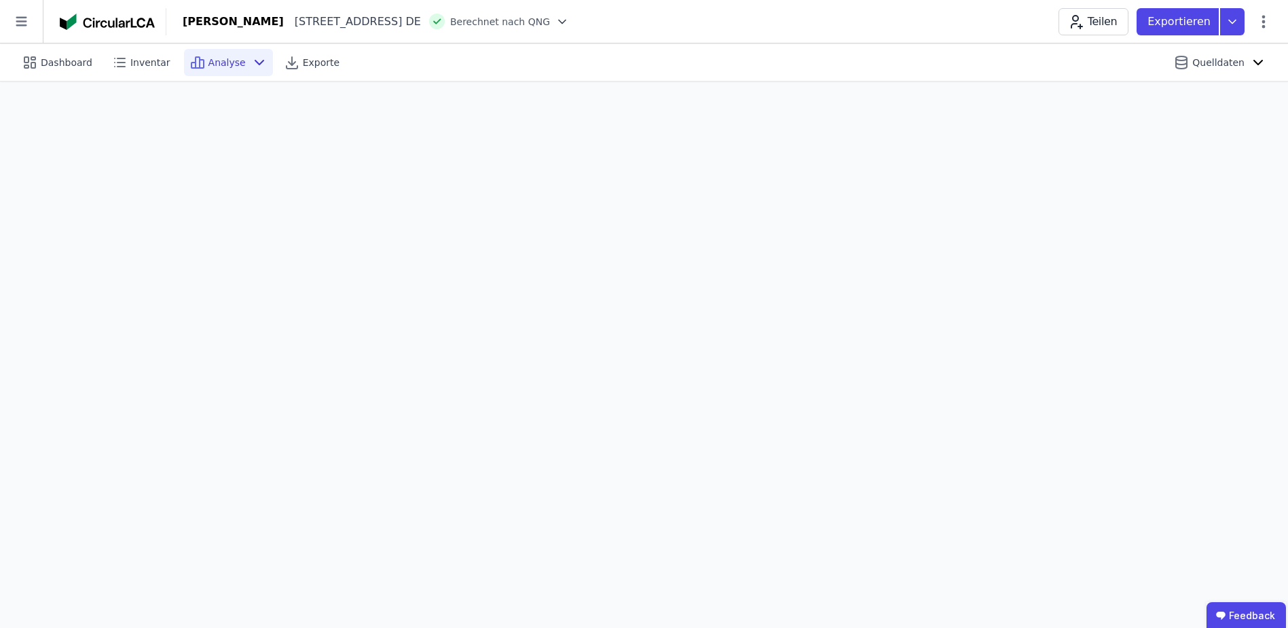
click at [211, 54] on div "Analyse" at bounding box center [228, 62] width 89 height 27
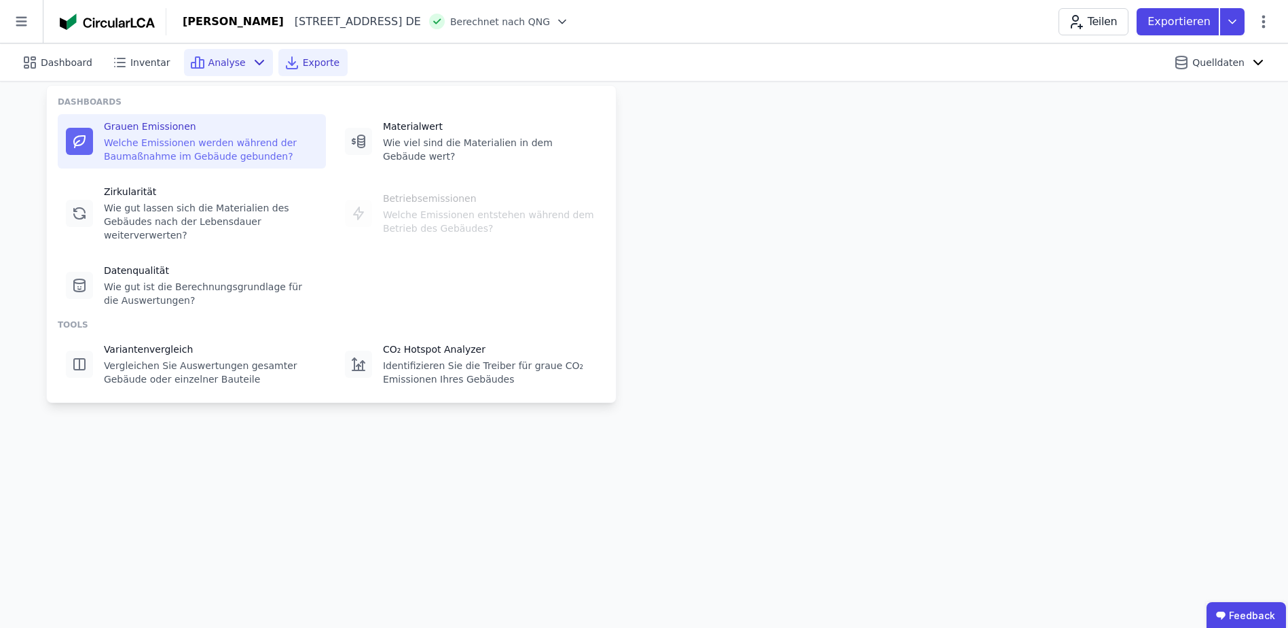
click at [303, 60] on span "Exporte" at bounding box center [321, 63] width 37 height 14
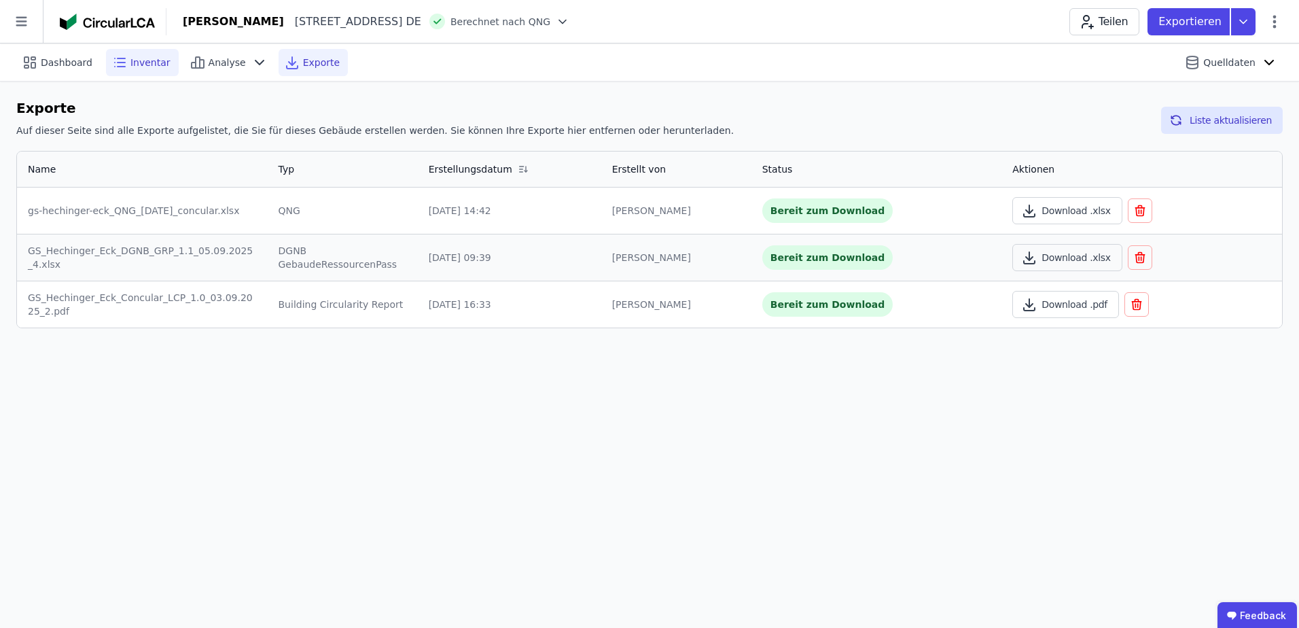
click at [132, 59] on span "Inventar" at bounding box center [150, 63] width 40 height 14
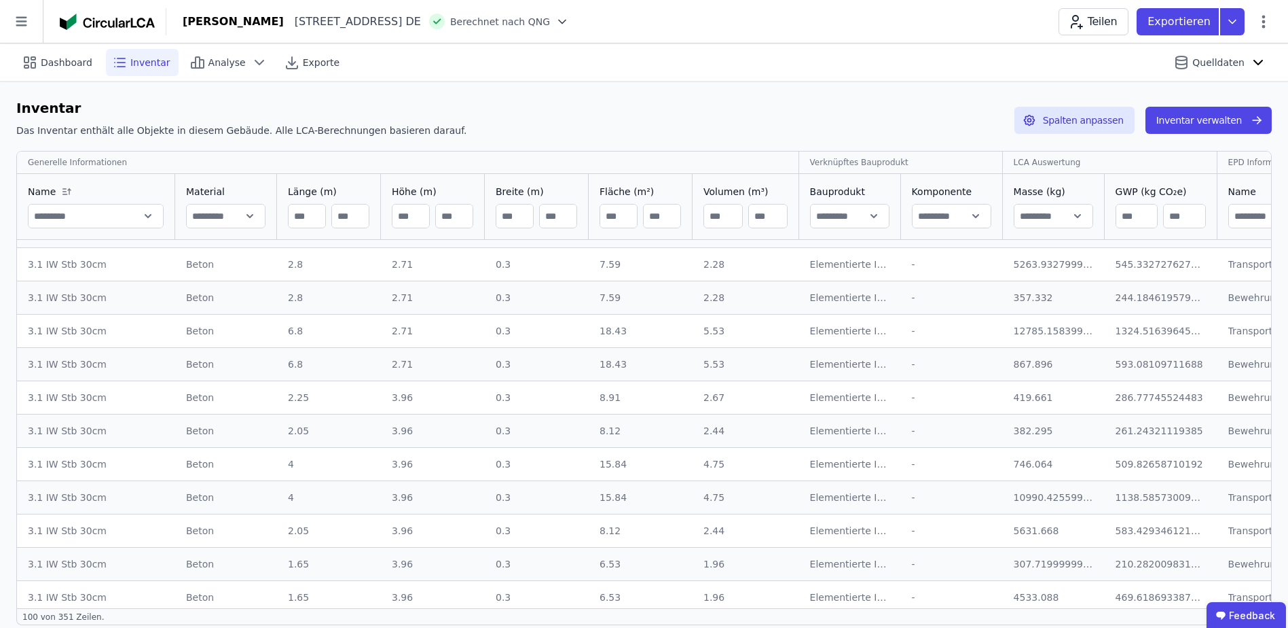
scroll to position [2965, 0]
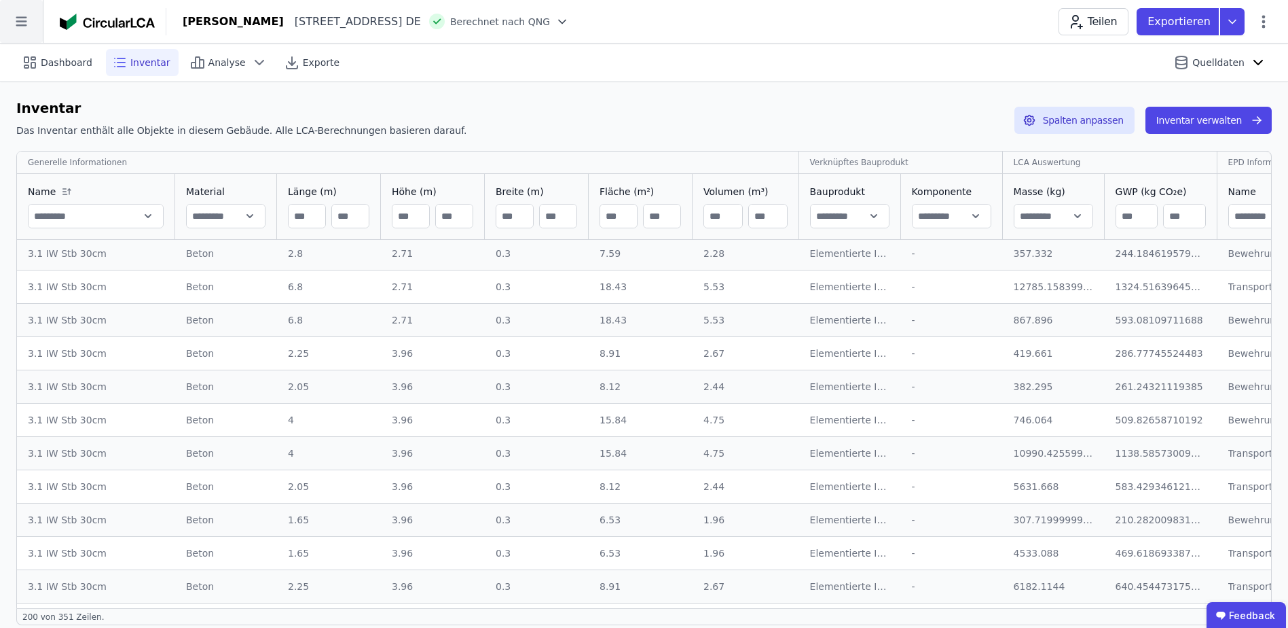
click at [22, 21] on icon at bounding box center [21, 22] width 11 height 10
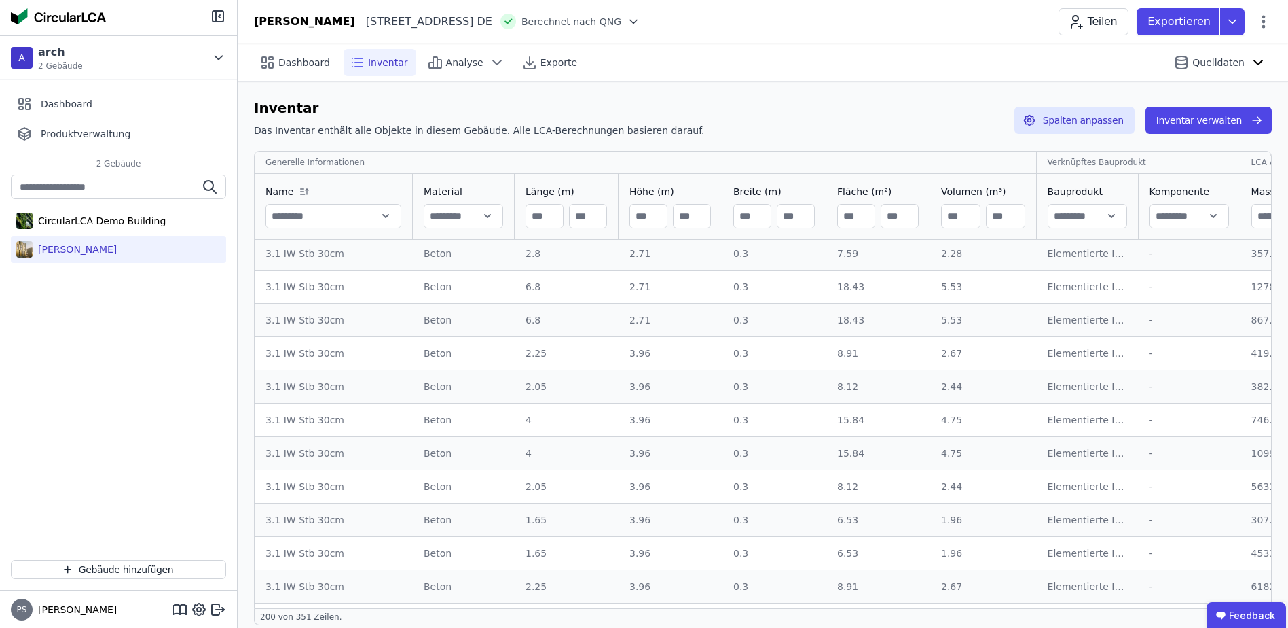
click at [50, 245] on div "[PERSON_NAME]" at bounding box center [75, 249] width 84 height 14
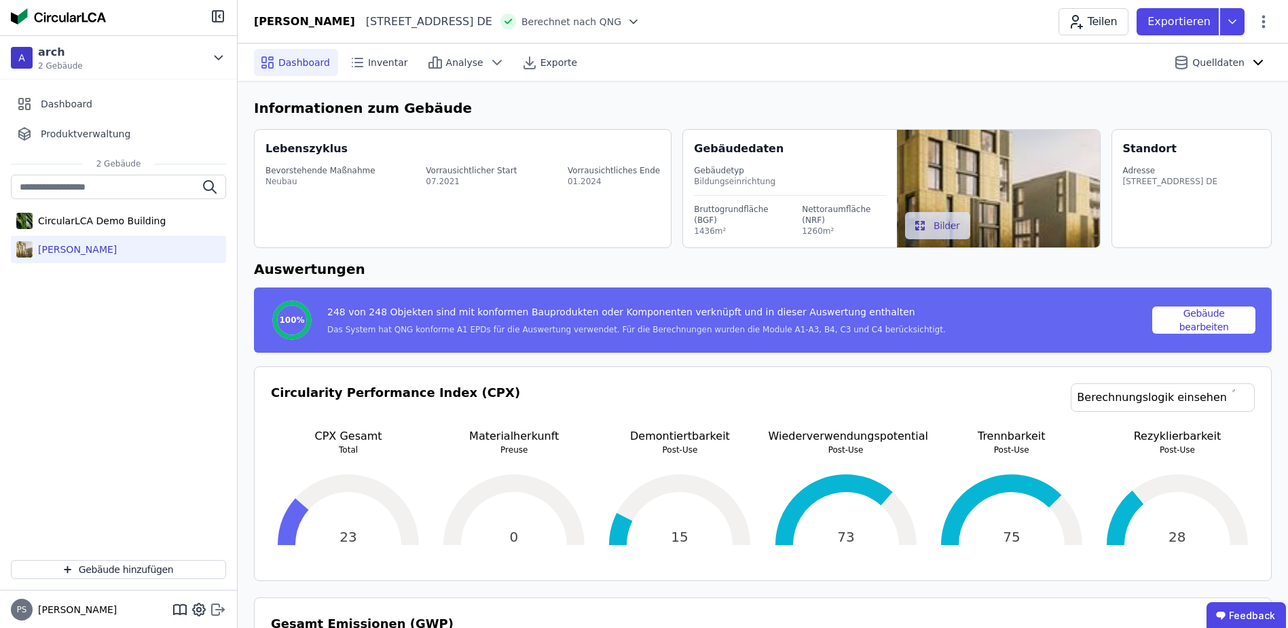
click at [223, 612] on icon at bounding box center [218, 609] width 16 height 16
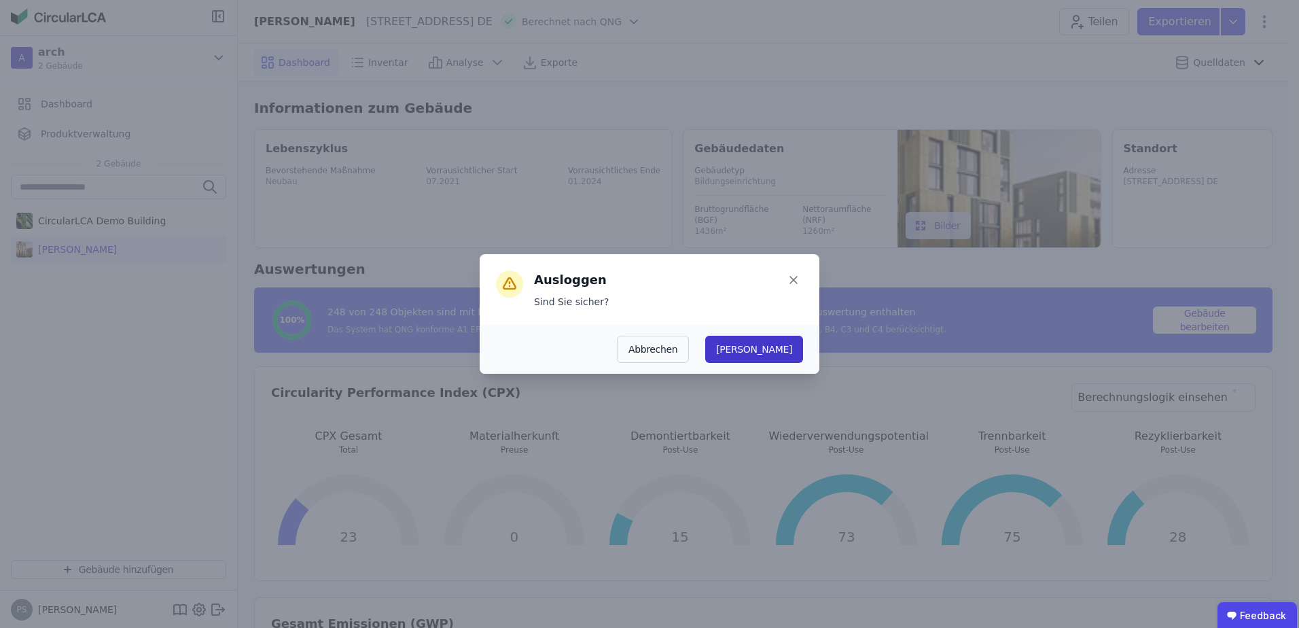
click at [792, 350] on button "[PERSON_NAME]" at bounding box center [754, 349] width 98 height 27
